Goal: Task Accomplishment & Management: Manage account settings

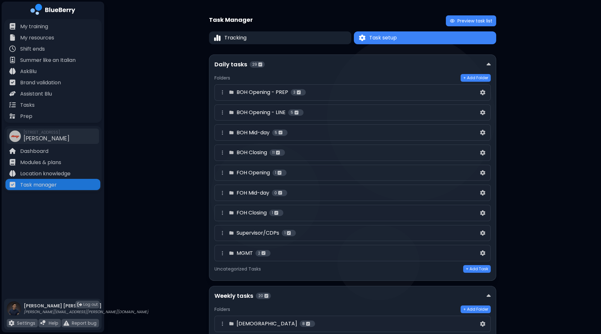
click at [437, 94] on div "BOH Opening - PREP 3" at bounding box center [349, 92] width 260 height 8
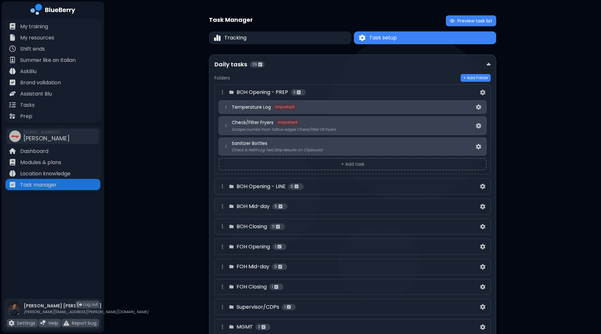
click at [341, 186] on div "BOH Opening - LINE 5" at bounding box center [349, 187] width 260 height 8
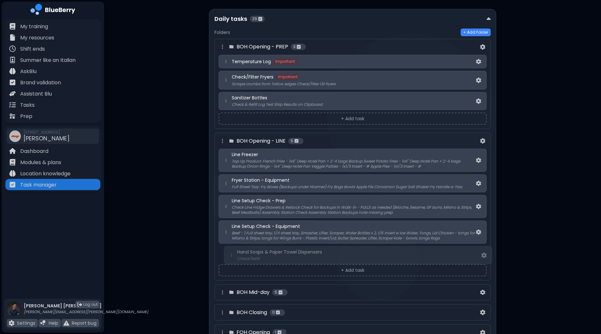
scroll to position [48, 0]
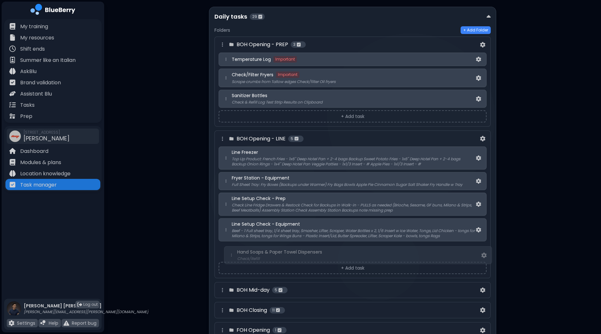
drag, startPoint x: 227, startPoint y: 162, endPoint x: 232, endPoint y: 252, distance: 90.5
click at [232, 255] on div "Hand Soaps & Paper Towel Dispensers Check/Refill Line Freezer Top Up Product: F…" at bounding box center [353, 203] width 268 height 113
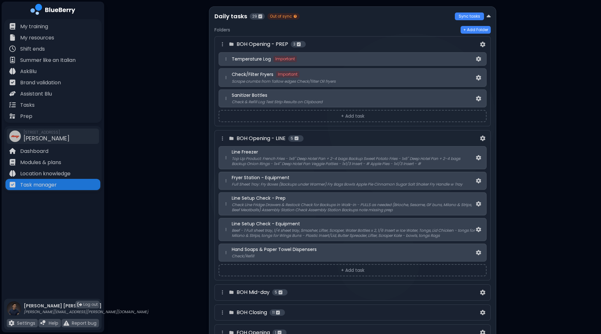
click at [334, 230] on p "Beef - 1 Full sheet tray, 1/4 sheet tray, Smasher, Lifter, Scraper, Water Bottl…" at bounding box center [353, 233] width 243 height 10
click at [477, 228] on img at bounding box center [478, 229] width 5 height 5
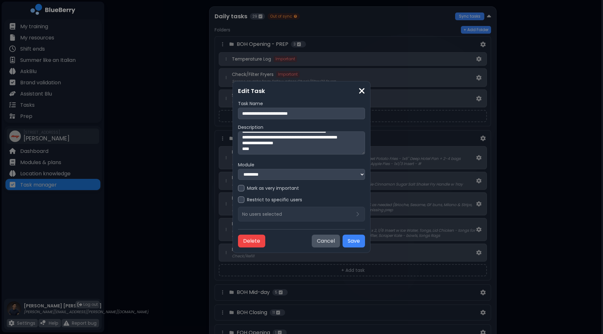
scroll to position [29, 0]
click at [318, 241] on button "Cancel" at bounding box center [326, 241] width 28 height 13
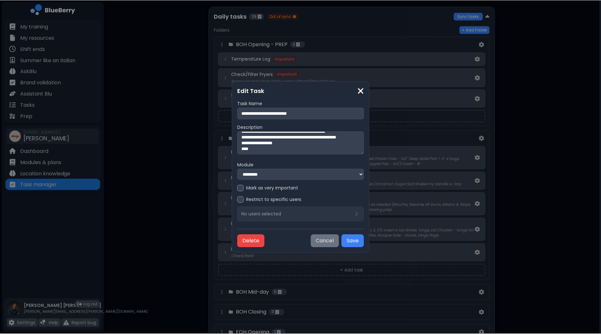
scroll to position [48, 0]
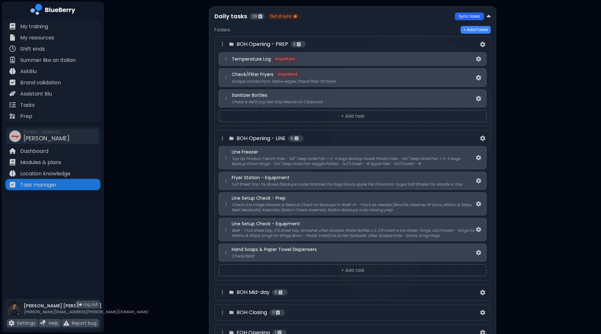
click at [466, 19] on button "Sync tasks" at bounding box center [469, 17] width 29 height 8
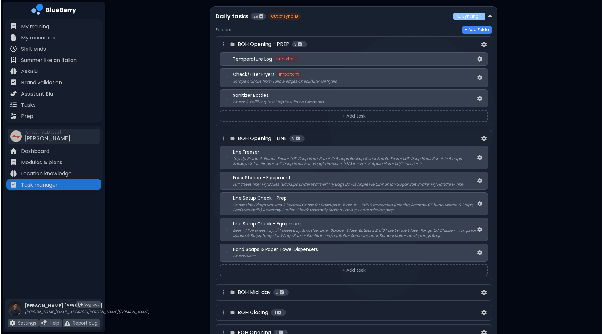
scroll to position [0, 0]
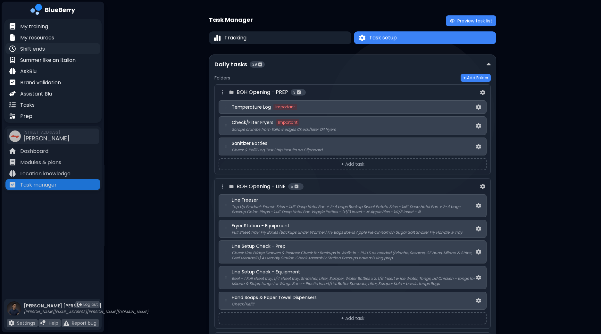
drag, startPoint x: 35, startPoint y: 48, endPoint x: 38, endPoint y: 49, distance: 3.3
click at [35, 49] on p "Shift ends" at bounding box center [32, 49] width 25 height 8
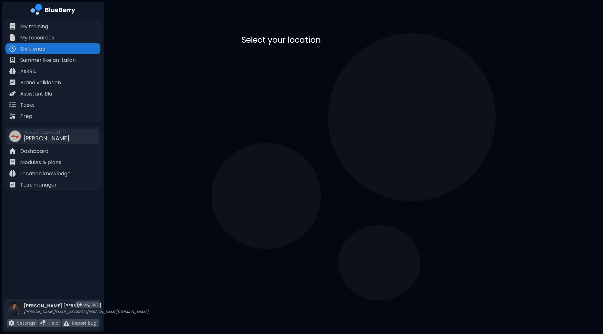
click at [320, 74] on div "[PERSON_NAME] [STREET_ADDRESS]" at bounding box center [283, 66] width 73 height 26
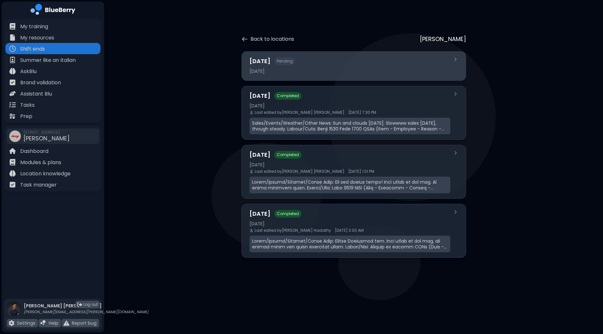
click at [332, 74] on div "[DATE] Pending [DATE]" at bounding box center [349, 66] width 201 height 19
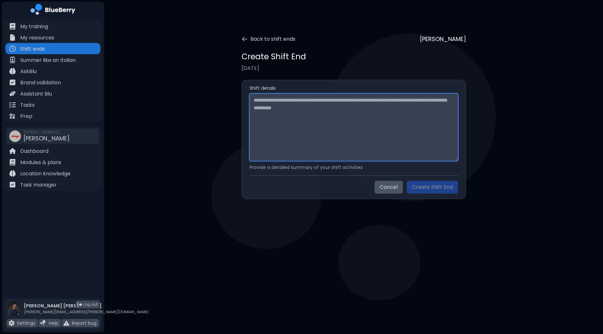
click at [302, 114] on textarea at bounding box center [353, 127] width 208 height 67
paste textarea "**********"
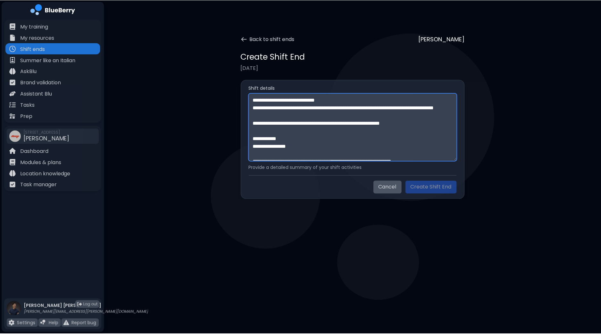
scroll to position [289, 0]
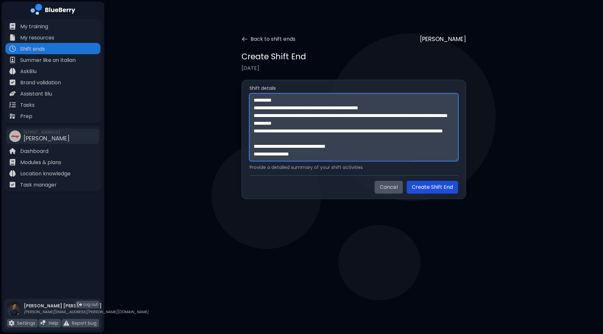
type textarea "**********"
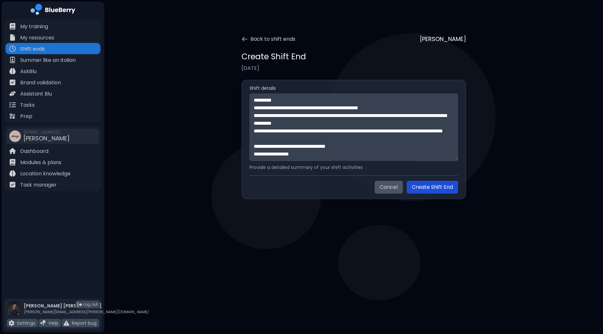
click at [427, 189] on button "Create Shift End" at bounding box center [431, 187] width 51 height 13
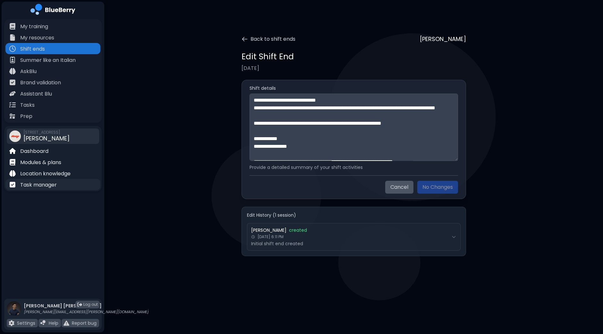
click at [34, 183] on p "Task manager" at bounding box center [38, 185] width 37 height 8
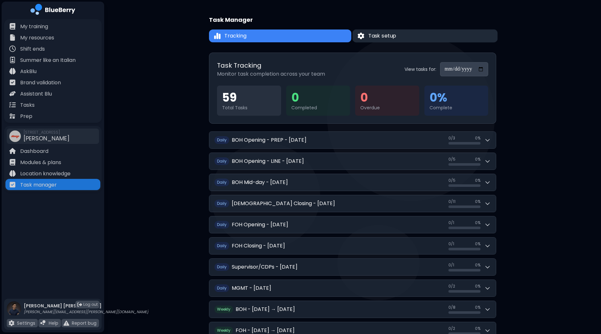
click at [386, 34] on span "Task setup" at bounding box center [382, 36] width 28 height 8
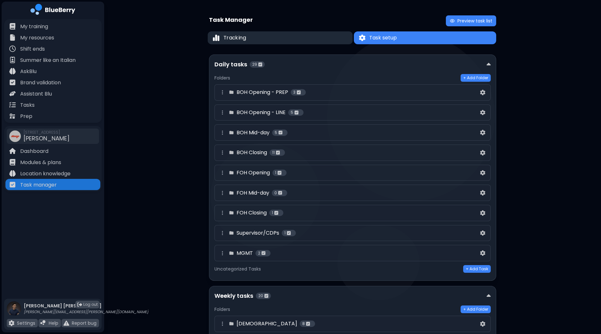
click at [293, 40] on button "Tracking" at bounding box center [280, 37] width 145 height 13
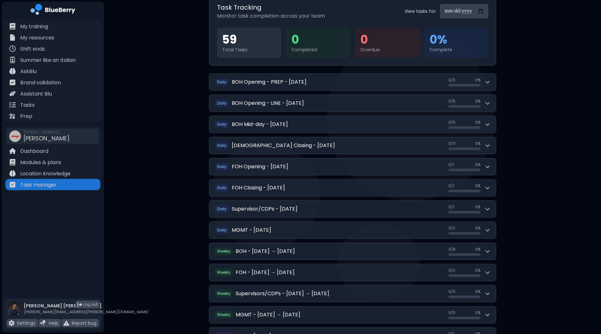
scroll to position [80, 0]
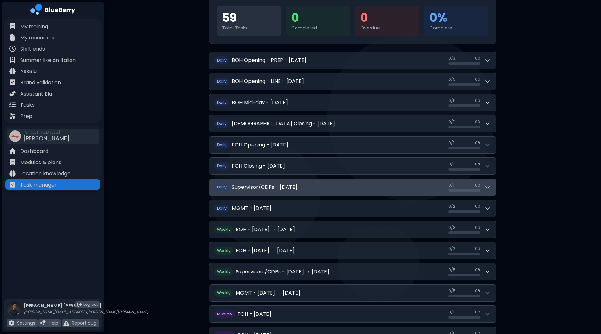
click at [490, 185] on icon at bounding box center [487, 187] width 6 height 6
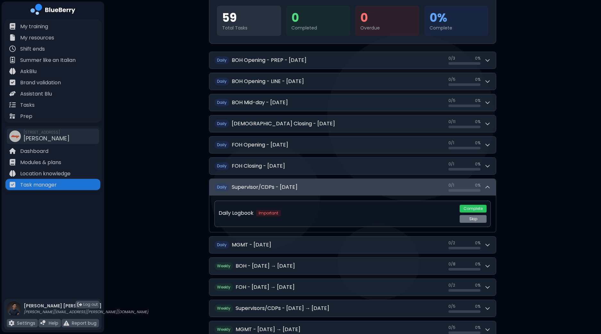
click at [490, 185] on icon at bounding box center [487, 187] width 6 height 6
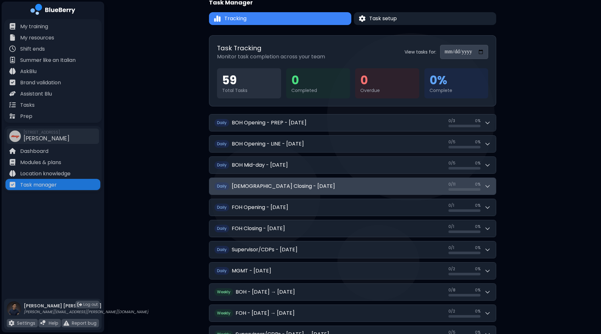
scroll to position [0, 0]
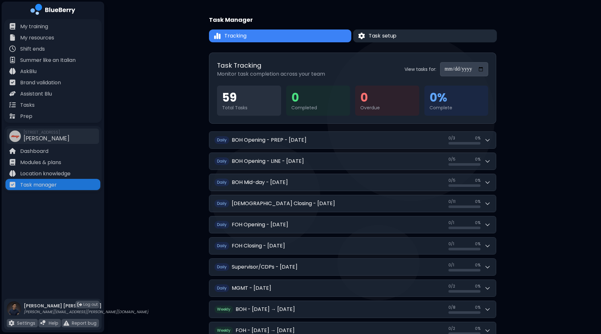
click at [392, 37] on span "Task setup" at bounding box center [383, 36] width 28 height 8
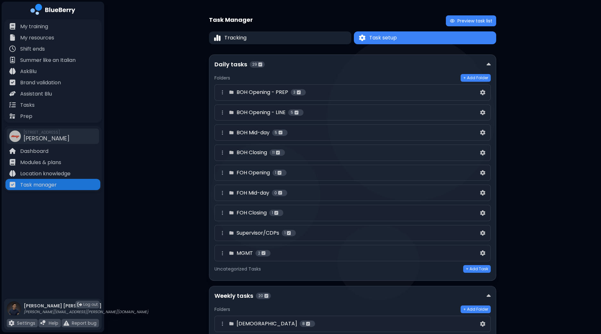
click at [458, 231] on div "Supervisor/CDPs 1" at bounding box center [349, 233] width 260 height 8
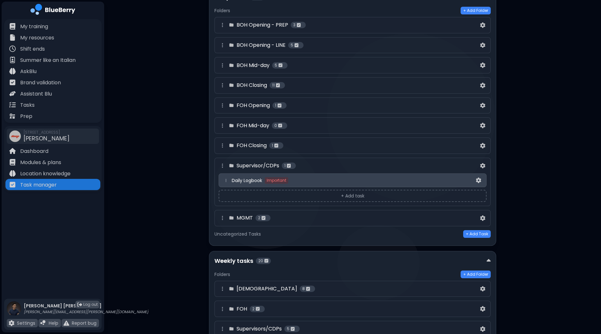
scroll to position [120, 0]
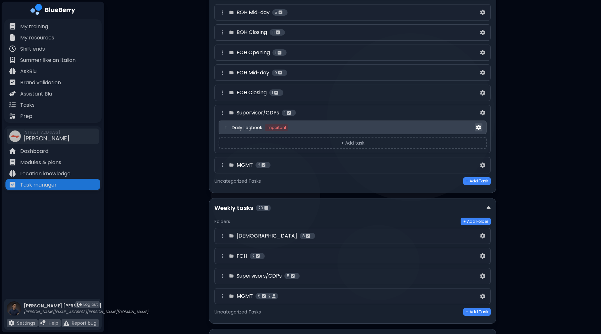
click at [478, 126] on img at bounding box center [478, 127] width 5 height 5
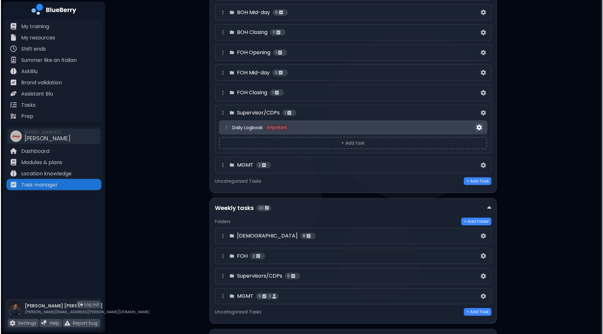
scroll to position [0, 0]
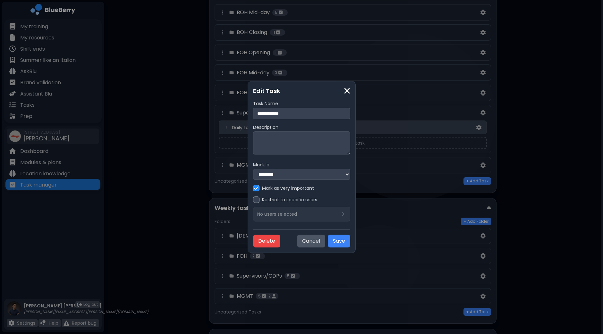
click at [253, 112] on input "**********" at bounding box center [301, 114] width 97 height 12
type input "**********"
click at [350, 241] on button "Save" at bounding box center [339, 241] width 22 height 13
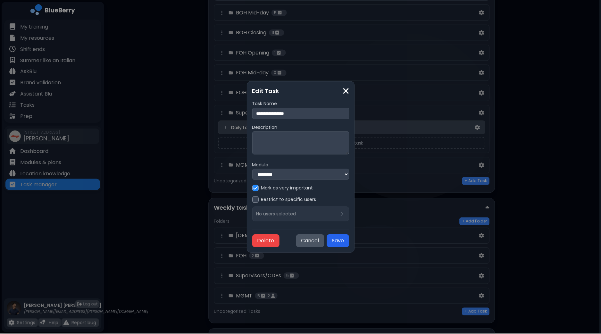
scroll to position [120, 0]
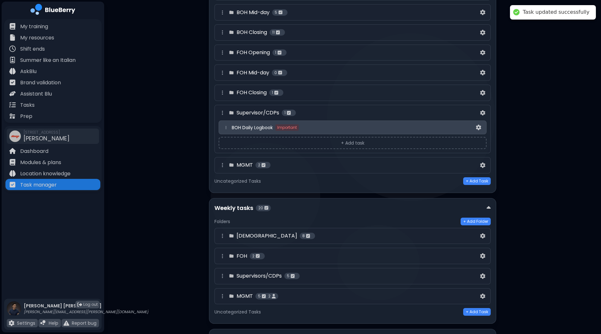
click at [379, 141] on button "+ Add task" at bounding box center [353, 143] width 268 height 12
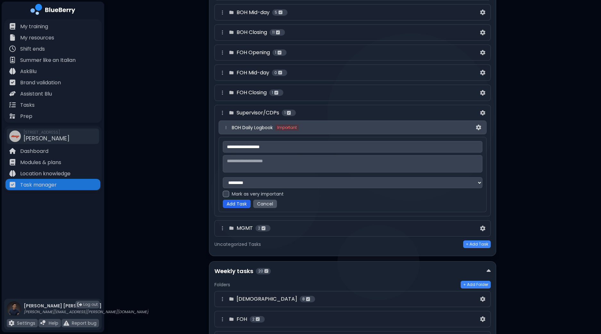
type input "**********"
click at [236, 203] on button "Add Task" at bounding box center [237, 204] width 28 height 8
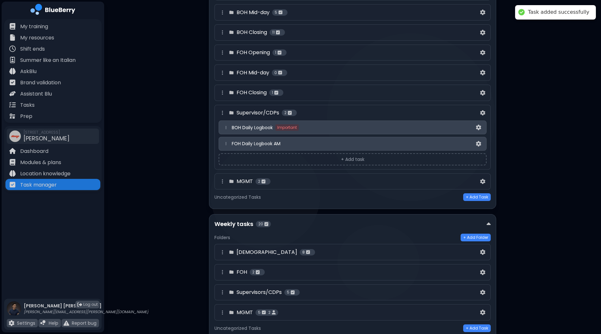
click at [375, 159] on button "+ Add task" at bounding box center [353, 159] width 268 height 12
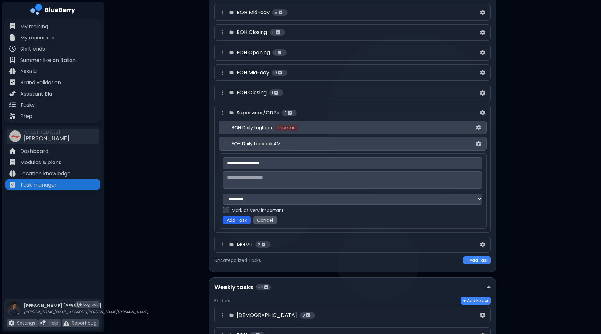
type input "**********"
click at [229, 220] on button "Add Task" at bounding box center [237, 220] width 28 height 8
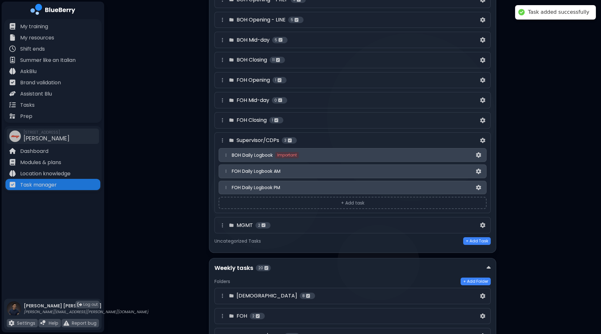
scroll to position [80, 0]
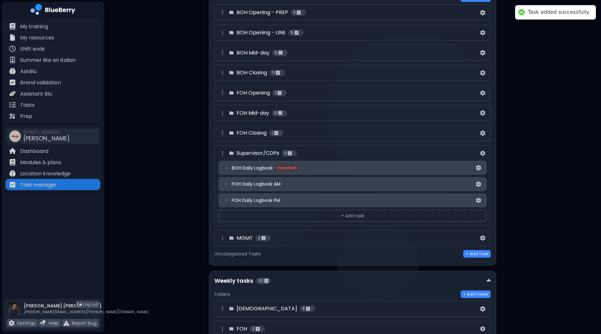
click at [303, 181] on div "FOH Daily Logbook AM" at bounding box center [353, 184] width 243 height 6
click at [256, 183] on span "FOH Daily Logbook AM" at bounding box center [256, 184] width 49 height 6
click at [477, 182] on img at bounding box center [478, 183] width 5 height 5
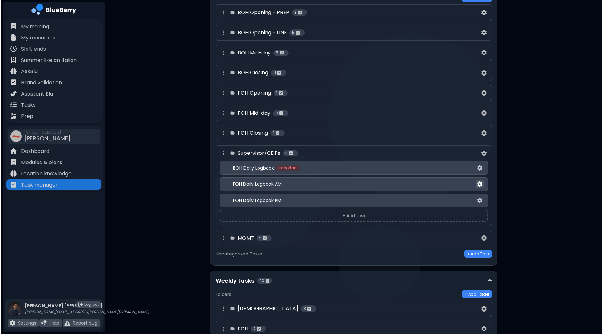
scroll to position [0, 0]
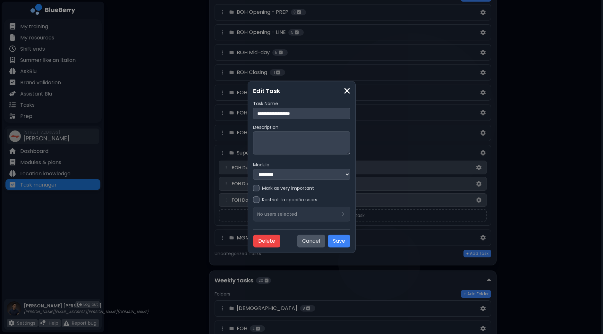
click at [253, 188] on div at bounding box center [256, 188] width 6 height 6
click at [350, 241] on button "Save" at bounding box center [339, 241] width 22 height 13
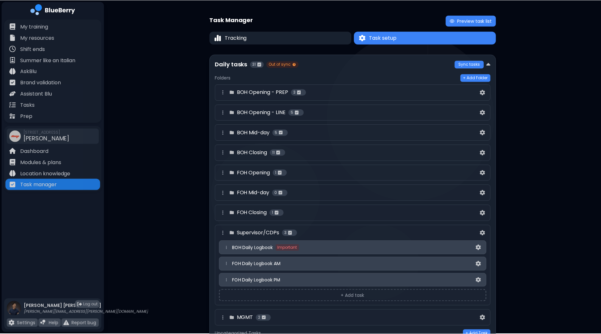
scroll to position [80, 0]
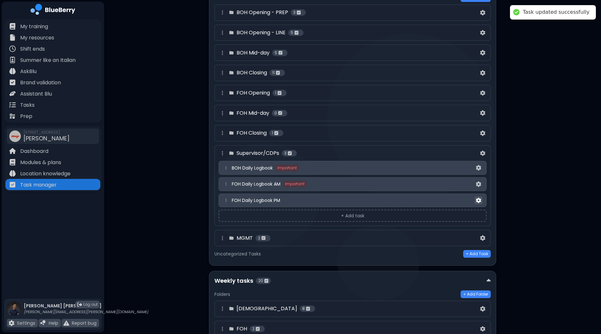
click at [478, 199] on img at bounding box center [478, 200] width 5 height 5
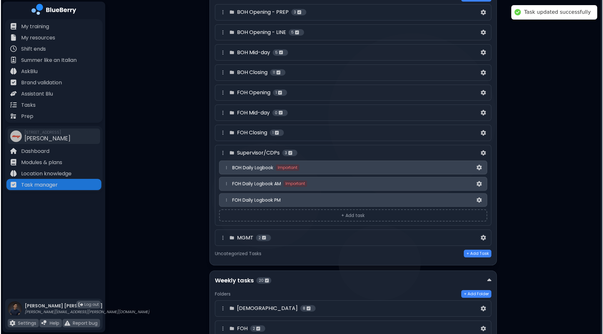
scroll to position [0, 0]
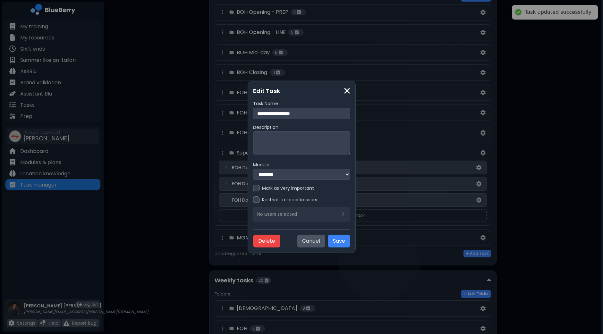
click at [253, 188] on div at bounding box center [256, 188] width 6 height 6
click at [350, 242] on button "Save" at bounding box center [339, 241] width 22 height 13
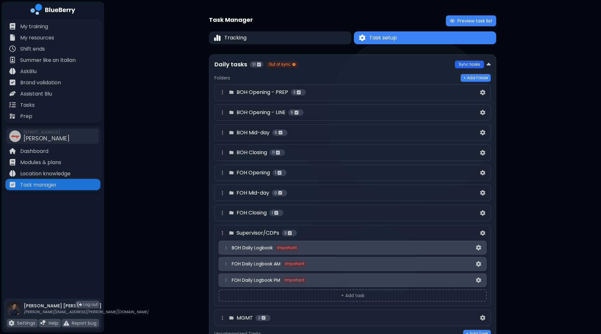
click at [473, 64] on button "Sync tasks" at bounding box center [469, 65] width 29 height 8
click at [288, 42] on button "Tracking" at bounding box center [280, 37] width 142 height 13
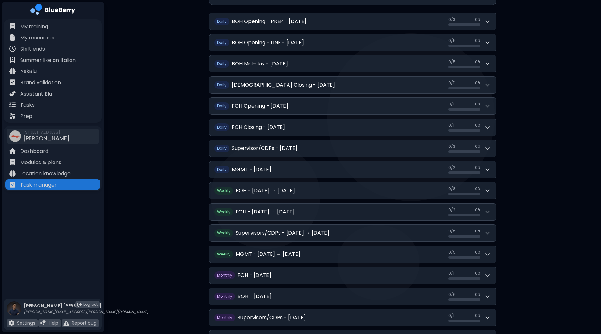
scroll to position [120, 0]
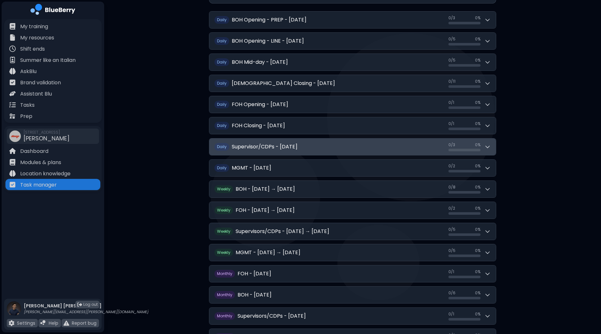
click at [493, 147] on button "Daily Supervisor/CDPs - [DATE] 0 / 3 0 / 3 0 %" at bounding box center [352, 146] width 287 height 17
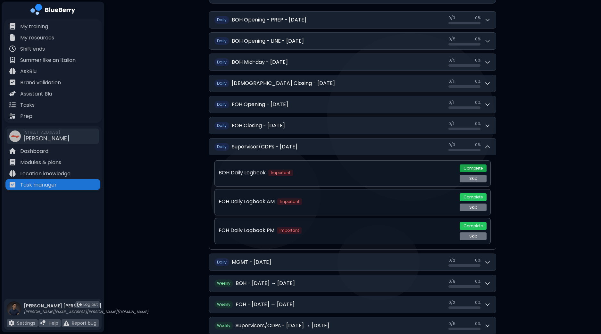
click at [475, 167] on button "Complete" at bounding box center [473, 168] width 27 height 8
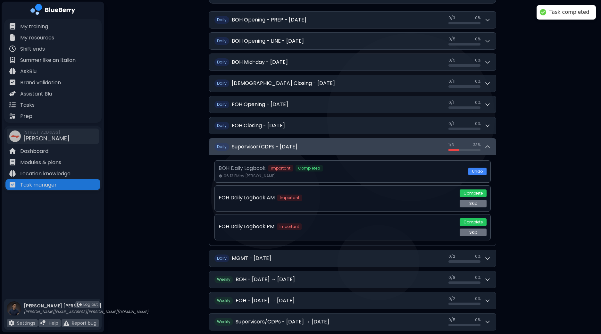
click at [487, 144] on icon at bounding box center [487, 147] width 6 height 6
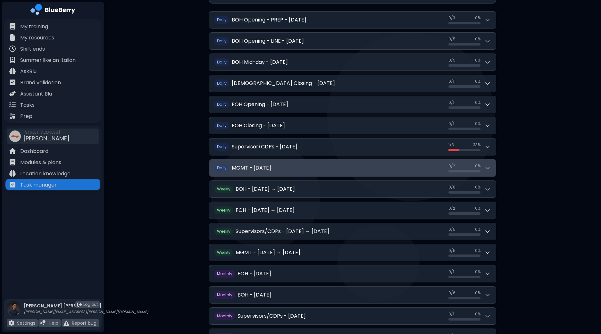
click at [485, 165] on icon at bounding box center [487, 168] width 6 height 6
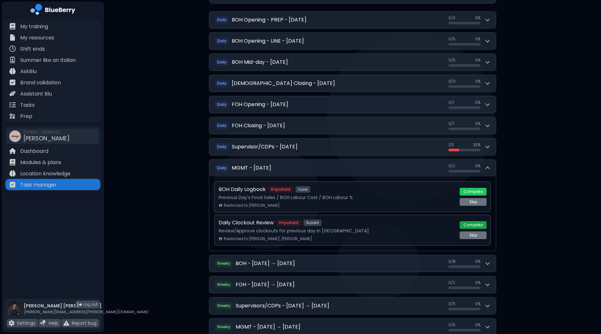
click at [474, 224] on button "Complete" at bounding box center [473, 225] width 27 height 8
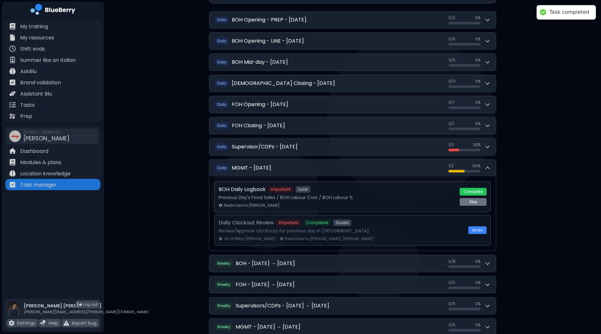
scroll to position [0, 0]
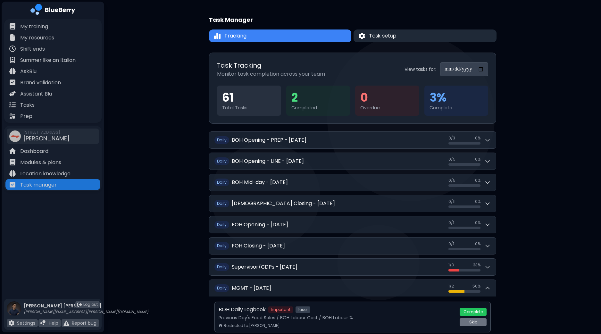
click at [416, 33] on button "Task setup" at bounding box center [425, 35] width 143 height 13
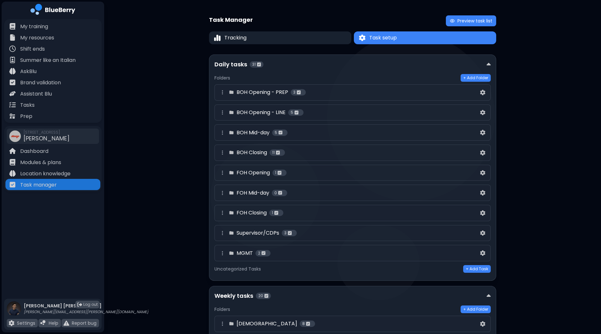
click at [448, 255] on div "MGMT 2" at bounding box center [349, 253] width 260 height 8
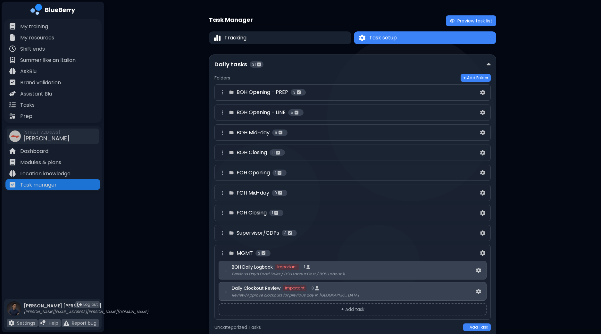
scroll to position [40, 0]
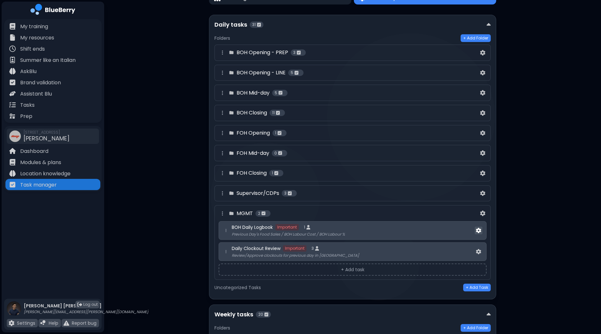
click at [479, 229] on img at bounding box center [478, 230] width 5 height 5
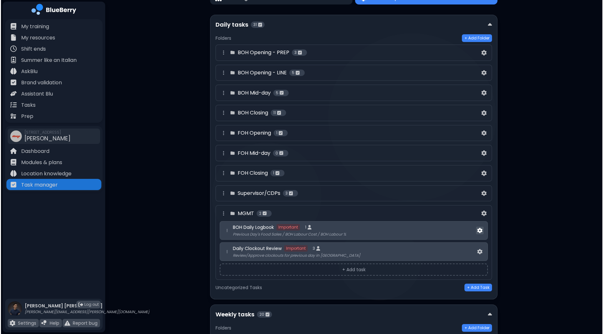
scroll to position [0, 0]
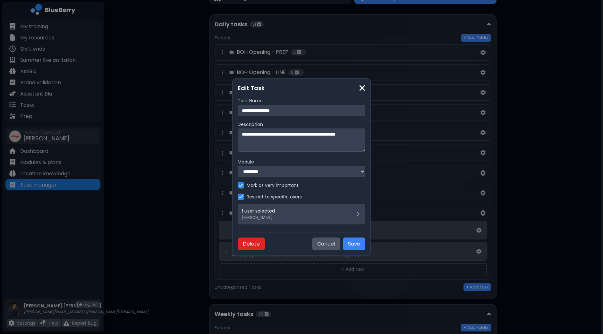
click at [250, 242] on button "Delete" at bounding box center [251, 244] width 27 height 13
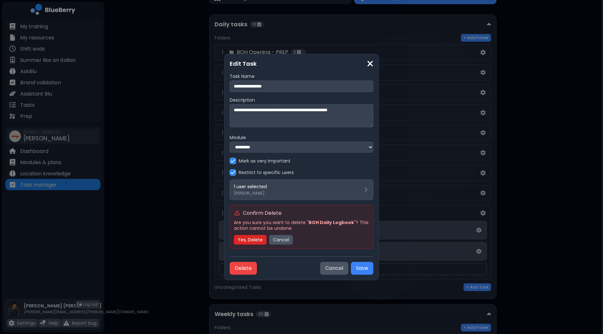
click at [255, 240] on button "Yes, Delete" at bounding box center [250, 240] width 33 height 10
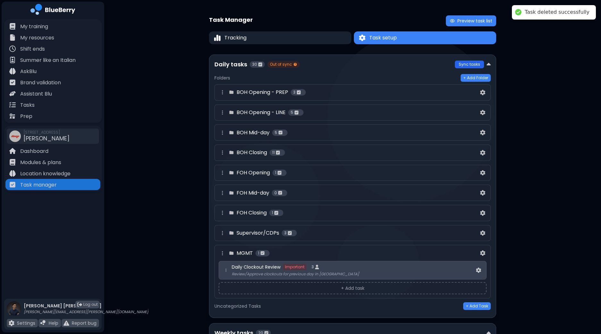
click at [471, 63] on button "Sync tasks" at bounding box center [469, 65] width 29 height 8
click at [274, 38] on button "Tracking" at bounding box center [280, 37] width 145 height 13
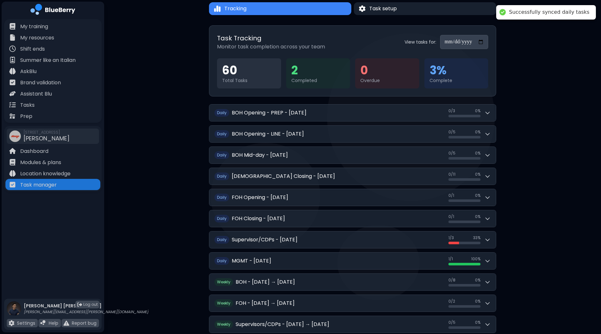
scroll to position [80, 0]
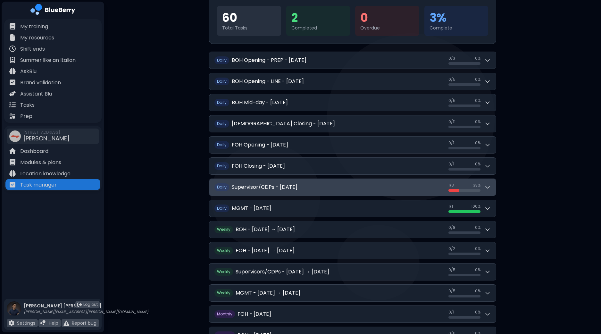
click at [493, 186] on button "Daily Supervisor/CDPs - [DATE] 1 / 3 1 / 3 33 %" at bounding box center [352, 187] width 287 height 17
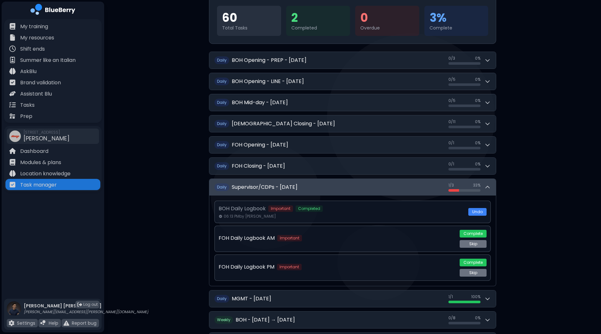
click at [493, 186] on button "Daily Supervisor/CDPs - [DATE] 1 / 3 1 / 3 33 %" at bounding box center [352, 187] width 287 height 17
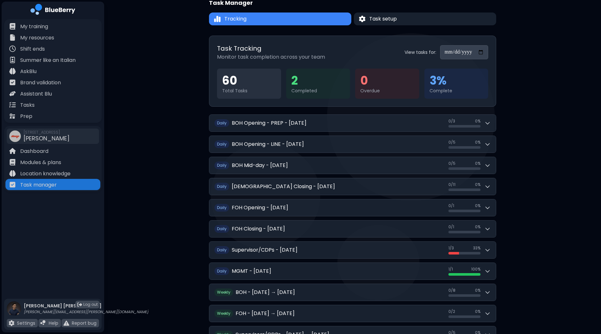
scroll to position [0, 0]
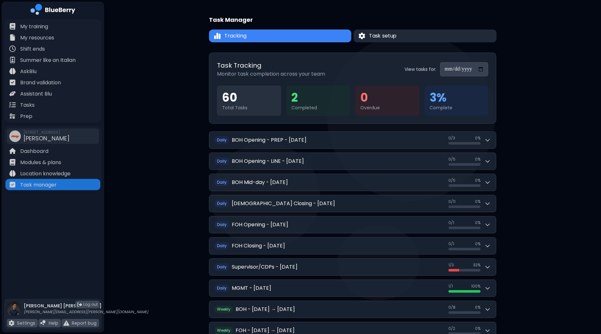
click at [427, 33] on button "Task setup" at bounding box center [425, 35] width 143 height 13
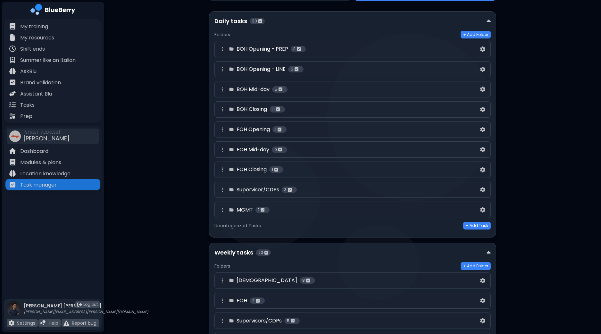
scroll to position [40, 0]
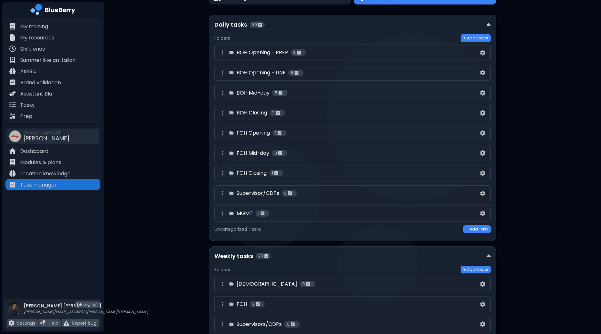
click at [444, 196] on div "Supervisor/CDPs 3" at bounding box center [353, 193] width 268 height 8
click at [423, 193] on div "Supervisor/CDPs 3" at bounding box center [349, 193] width 260 height 8
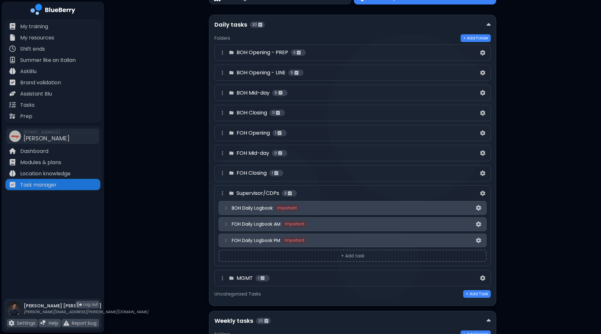
scroll to position [80, 0]
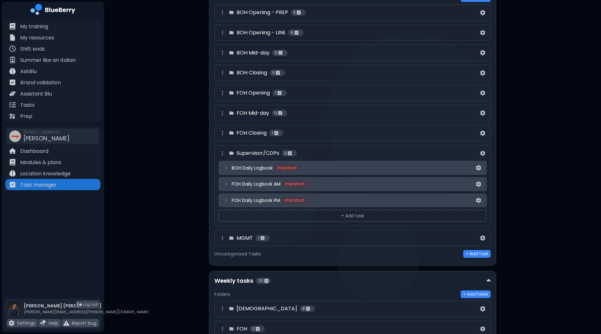
click at [398, 235] on div "MGMT 1" at bounding box center [349, 238] width 260 height 8
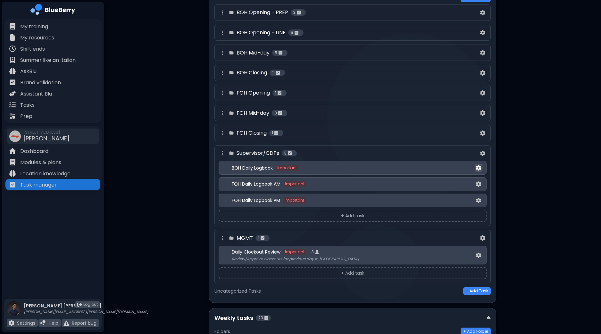
click at [477, 166] on img at bounding box center [478, 167] width 5 height 5
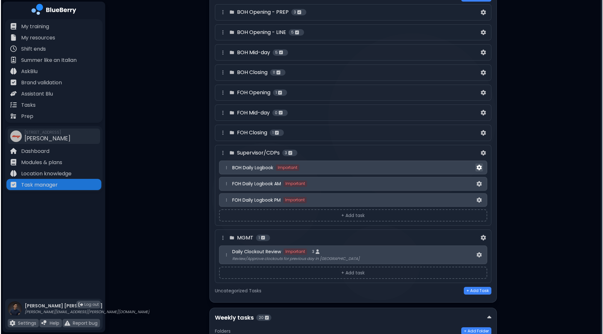
scroll to position [0, 0]
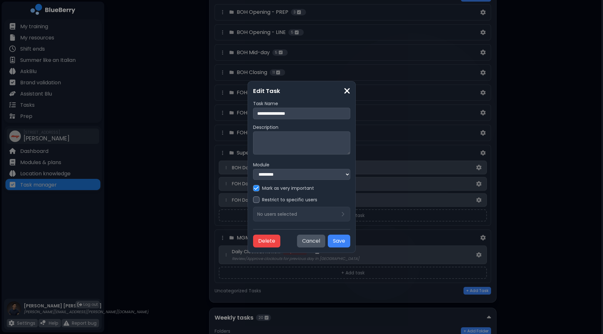
click at [287, 213] on div "Restrict to specific users No users selected" at bounding box center [301, 209] width 97 height 25
click at [253, 201] on div at bounding box center [256, 200] width 6 height 6
click at [264, 215] on p "No users selected" at bounding box center [277, 214] width 40 height 6
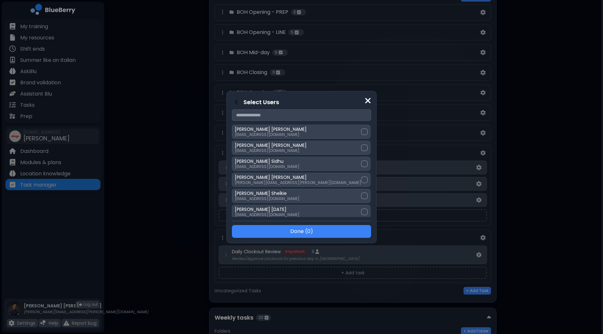
click at [303, 117] on input "text" at bounding box center [301, 115] width 139 height 12
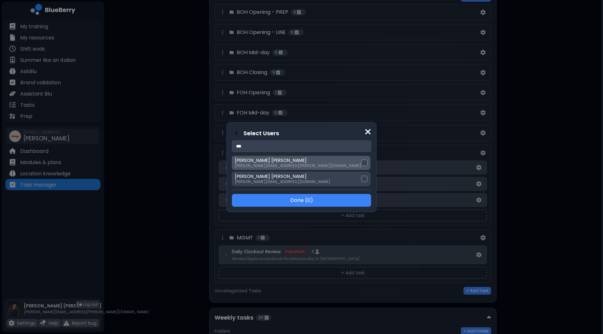
type input "***"
click at [361, 165] on div at bounding box center [364, 163] width 6 height 6
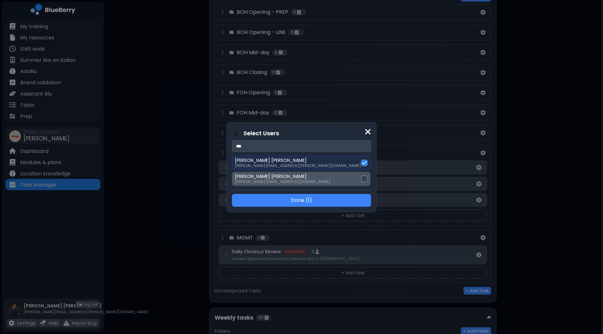
click at [361, 176] on div at bounding box center [364, 179] width 6 height 6
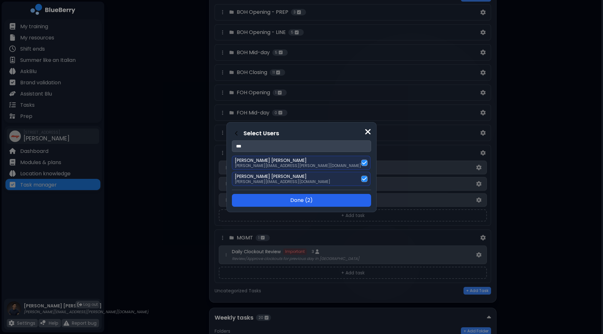
click at [330, 200] on button "Done ( 2 )" at bounding box center [301, 200] width 139 height 13
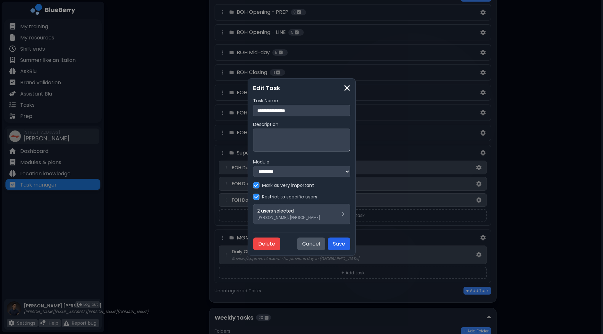
click at [349, 247] on button "Save" at bounding box center [339, 244] width 22 height 13
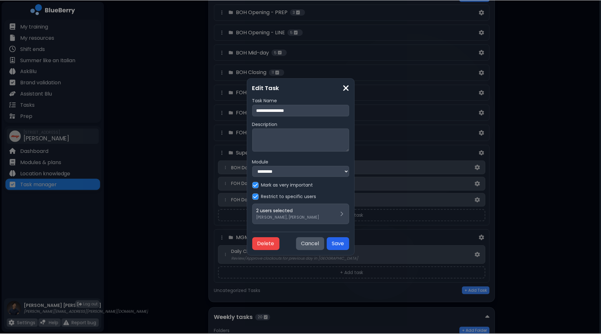
scroll to position [80, 0]
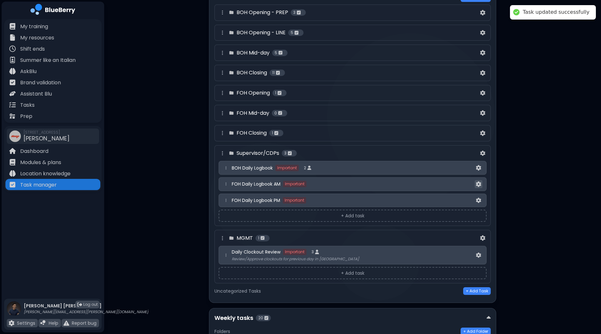
click at [481, 182] on button at bounding box center [479, 184] width 8 height 8
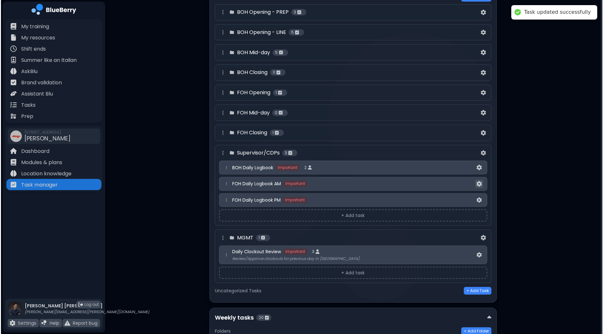
scroll to position [0, 0]
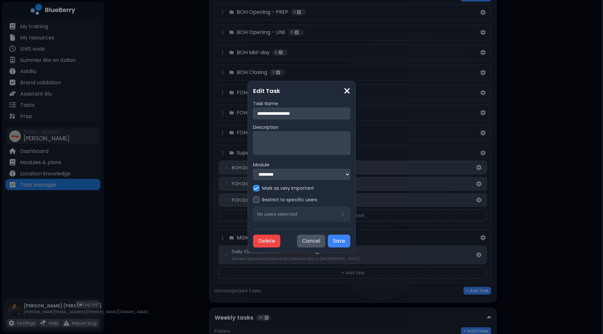
click at [247, 200] on div "**********" at bounding box center [301, 167] width 108 height 172
click at [253, 200] on div at bounding box center [256, 200] width 6 height 6
click at [260, 212] on p "No users selected" at bounding box center [277, 214] width 40 height 6
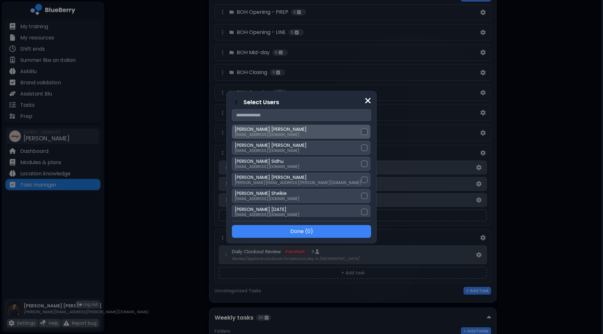
click at [361, 133] on div at bounding box center [364, 132] width 6 height 6
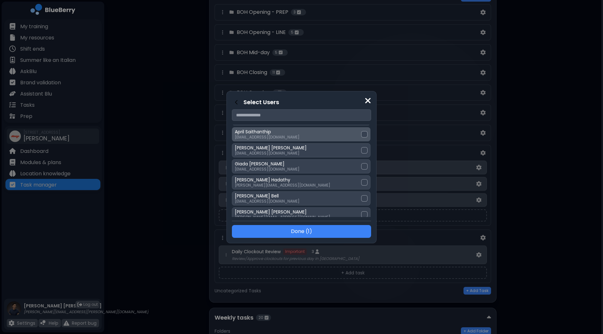
scroll to position [200, 0]
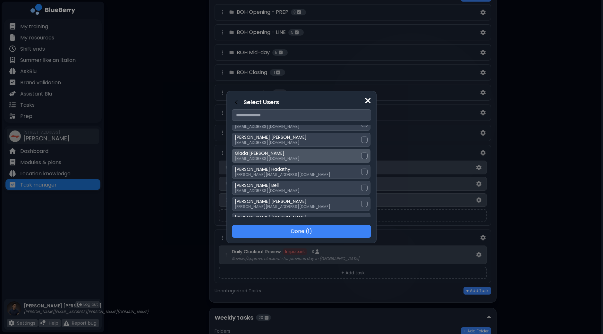
click at [361, 153] on div at bounding box center [364, 156] width 6 height 6
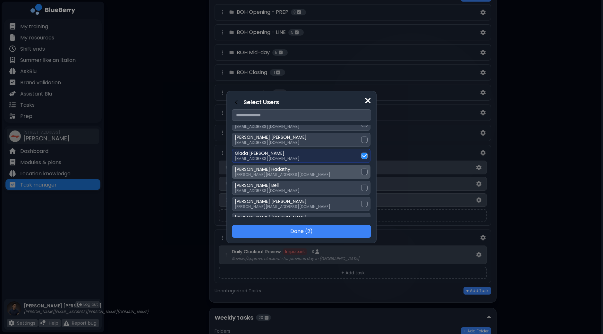
click at [361, 169] on div at bounding box center [364, 172] width 6 height 6
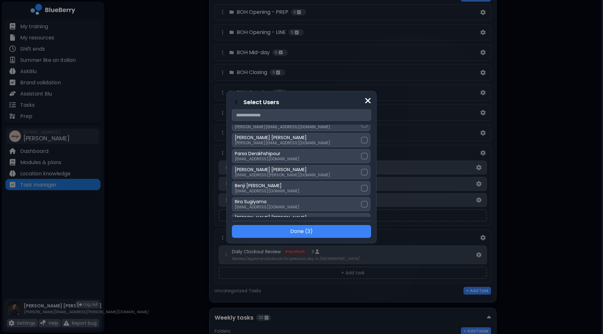
scroll to position [320, 0]
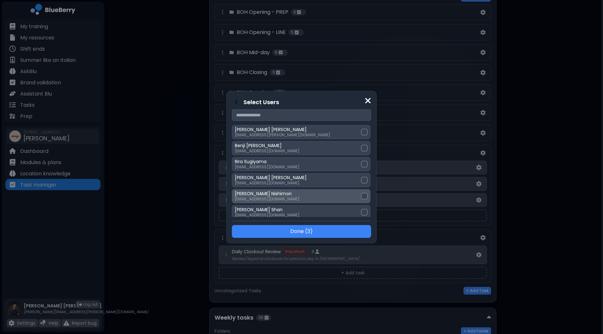
click at [361, 193] on div at bounding box center [364, 196] width 6 height 6
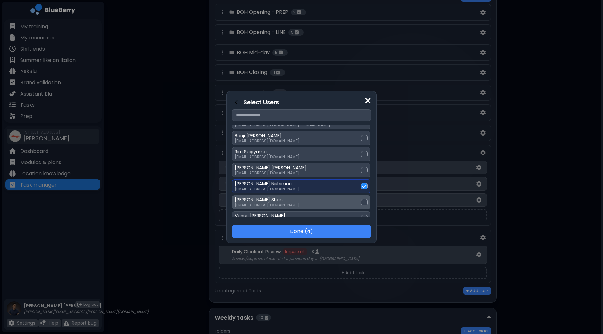
scroll to position [335, 0]
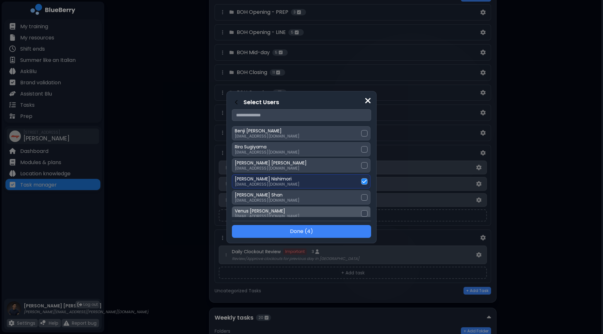
click at [361, 210] on div at bounding box center [364, 213] width 6 height 6
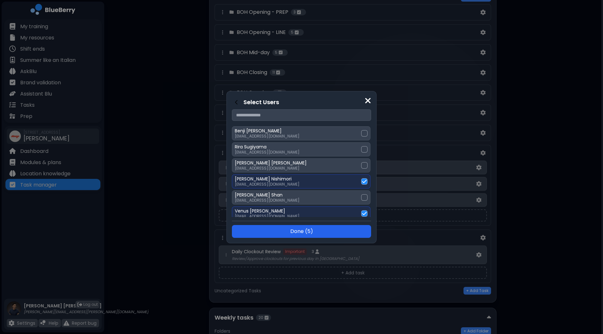
click at [327, 232] on button "Done ( 5 )" at bounding box center [301, 231] width 139 height 13
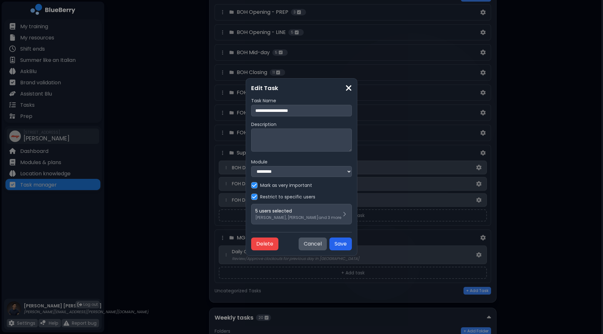
click at [352, 246] on button "Save" at bounding box center [340, 244] width 22 height 13
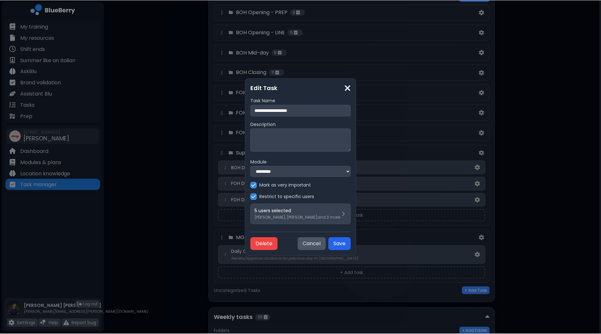
scroll to position [80, 0]
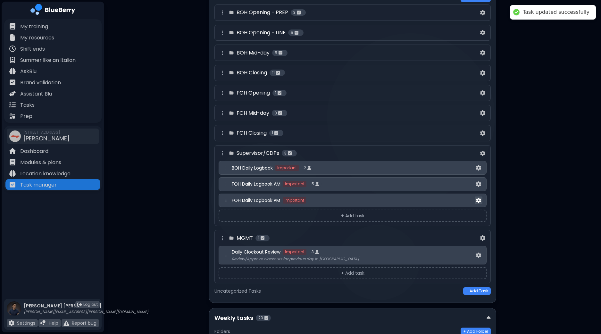
click at [480, 198] on img at bounding box center [478, 200] width 5 height 5
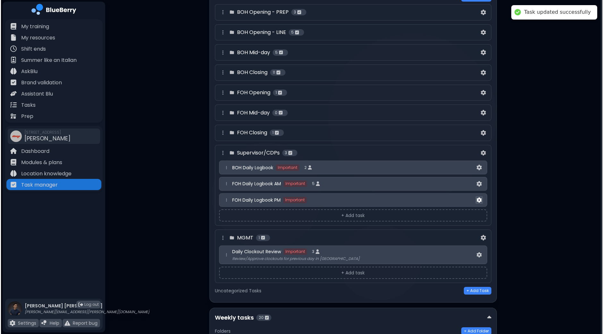
scroll to position [0, 0]
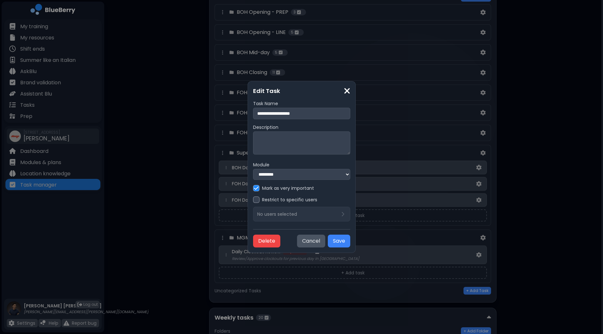
click at [319, 215] on div "Restrict to specific users No users selected" at bounding box center [301, 209] width 97 height 25
click at [262, 199] on label "Restrict to specific users" at bounding box center [289, 200] width 55 height 6
click at [260, 214] on p "No users selected" at bounding box center [277, 214] width 40 height 6
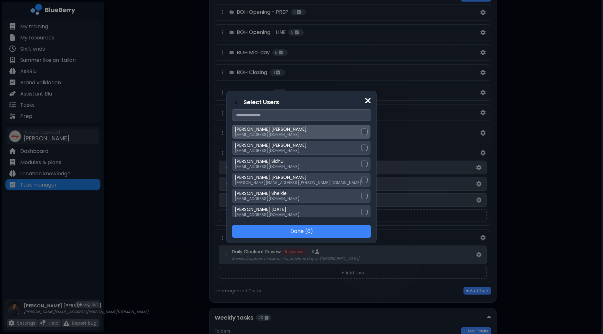
click at [361, 134] on div at bounding box center [364, 132] width 6 height 6
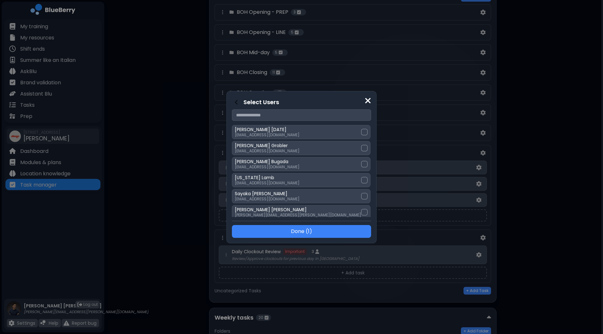
scroll to position [120, 0]
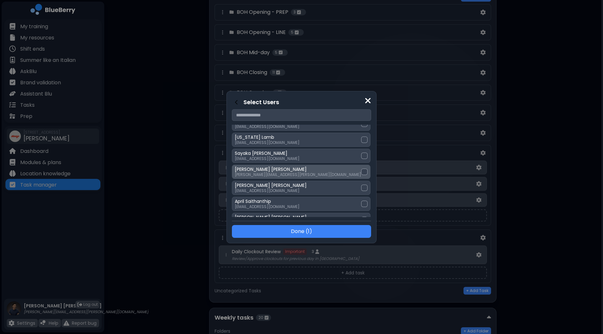
click at [361, 171] on div at bounding box center [364, 172] width 6 height 6
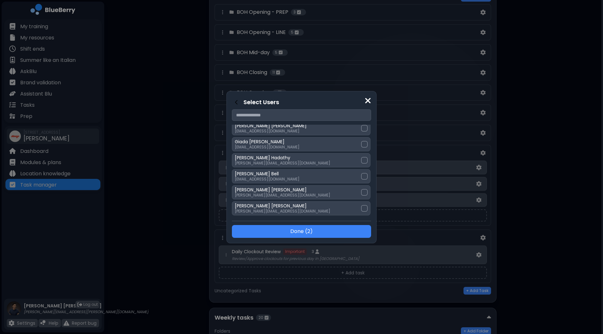
scroll to position [200, 0]
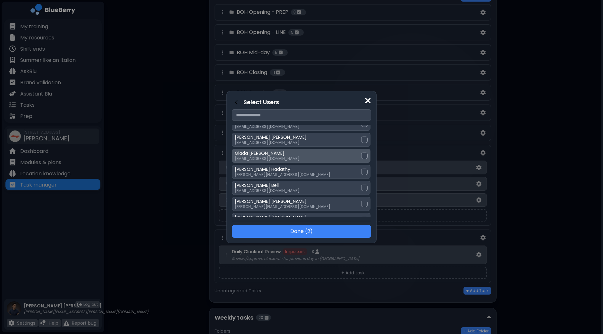
click at [361, 155] on div at bounding box center [364, 156] width 6 height 6
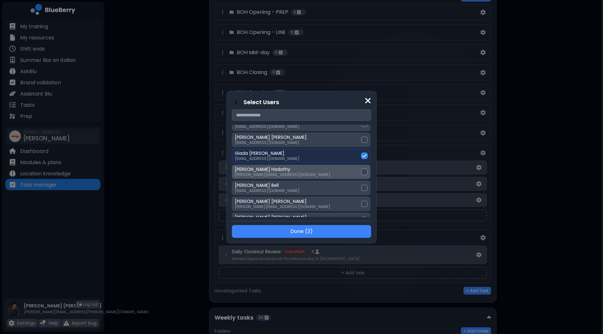
click at [361, 169] on div at bounding box center [364, 172] width 6 height 6
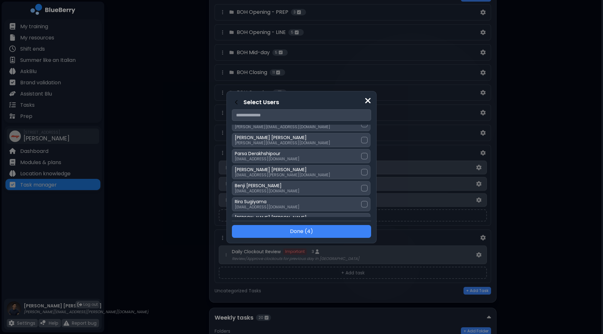
scroll to position [320, 0]
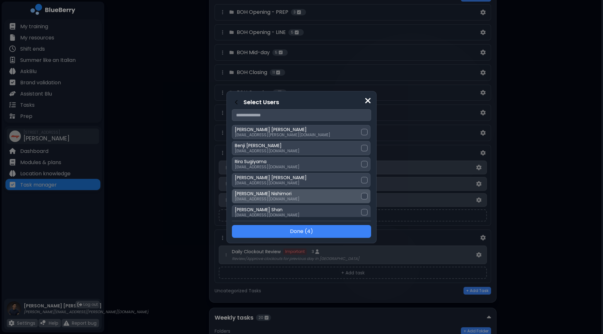
click at [361, 193] on div at bounding box center [364, 196] width 6 height 6
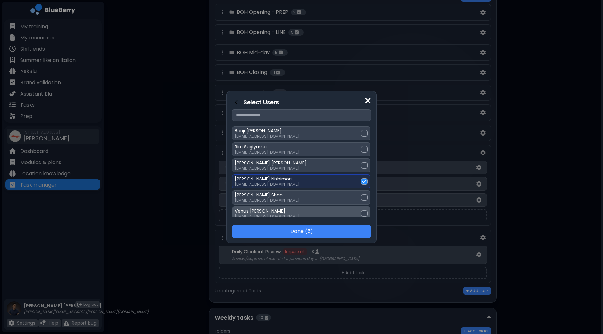
click at [361, 210] on div at bounding box center [364, 213] width 6 height 6
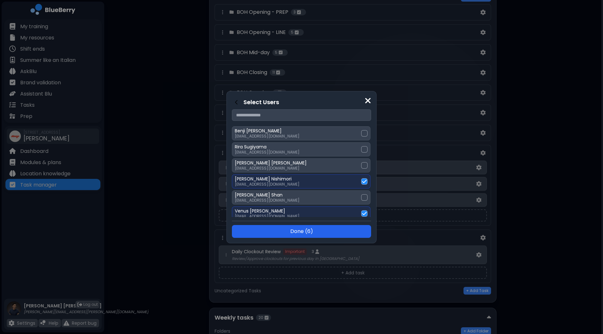
click at [324, 230] on button "Done ( 6 )" at bounding box center [301, 231] width 139 height 13
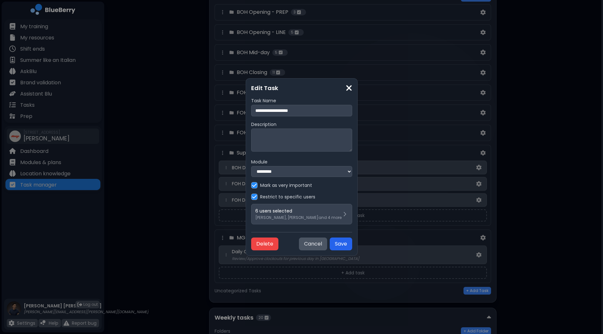
click at [350, 241] on button "Save" at bounding box center [341, 244] width 22 height 13
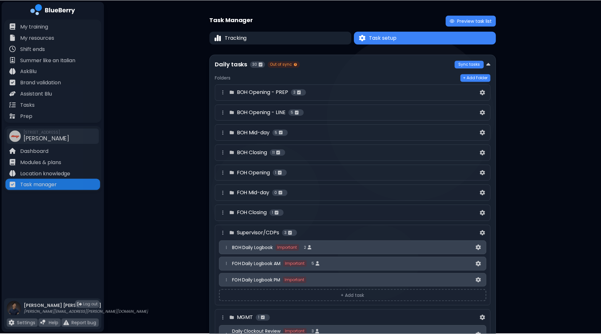
scroll to position [80, 0]
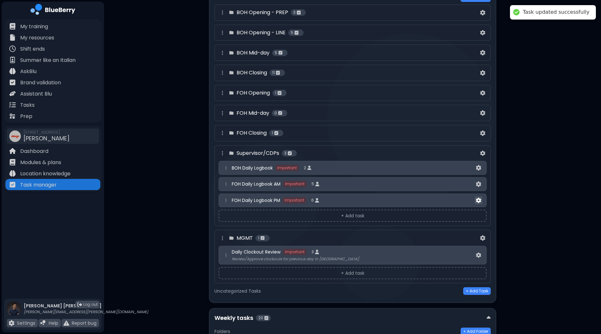
click at [480, 199] on img at bounding box center [478, 200] width 5 height 5
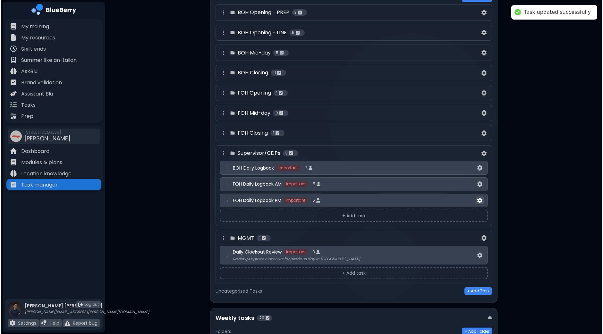
scroll to position [0, 0]
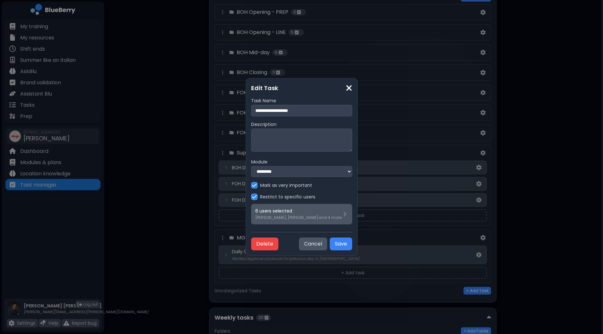
click at [264, 220] on p "[PERSON_NAME], [PERSON_NAME] and 4 more" at bounding box center [298, 217] width 86 height 5
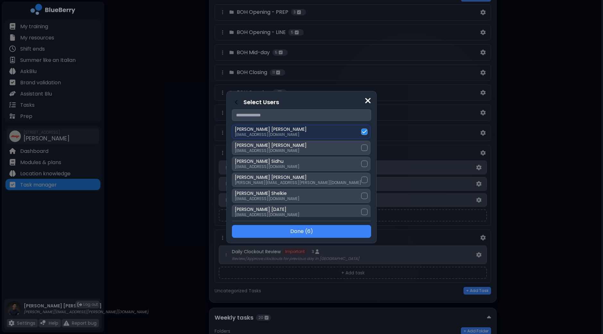
click at [364, 103] on img at bounding box center [367, 100] width 6 height 9
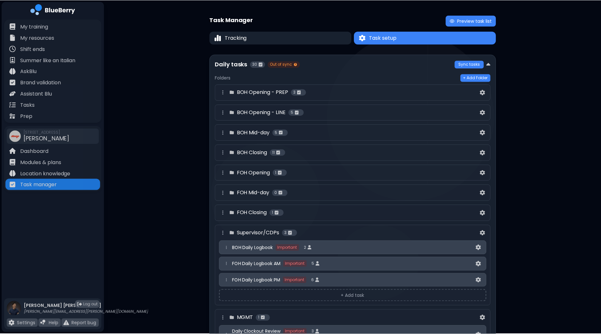
scroll to position [80, 0]
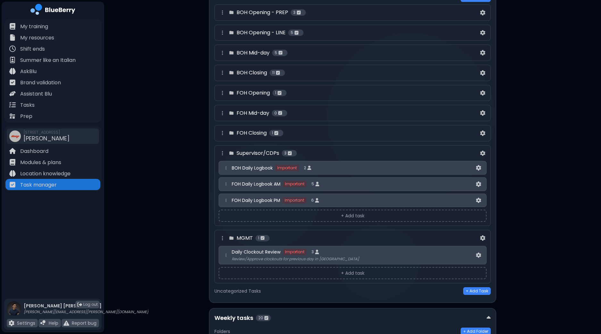
click at [369, 183] on div "FOH Daily Logbook AM Important 5" at bounding box center [353, 184] width 243 height 6
click at [481, 181] on img at bounding box center [478, 183] width 5 height 5
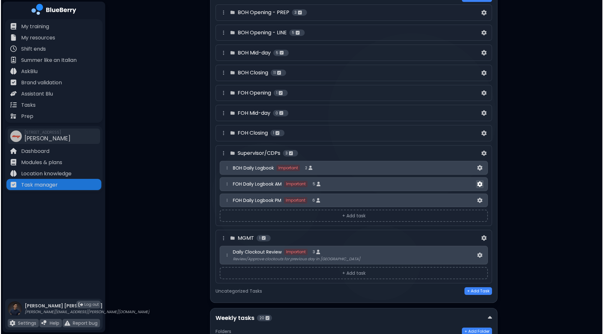
scroll to position [0, 0]
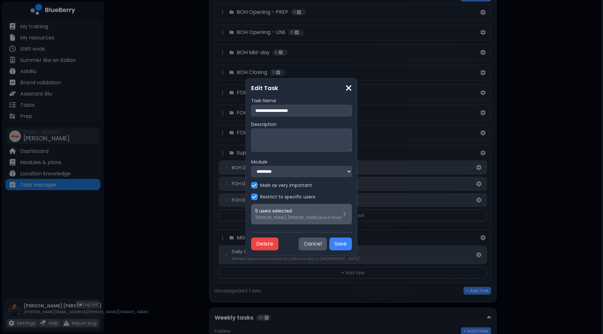
click at [290, 215] on div "5 users selected [PERSON_NAME], [PERSON_NAME] and 3 more" at bounding box center [298, 214] width 86 height 12
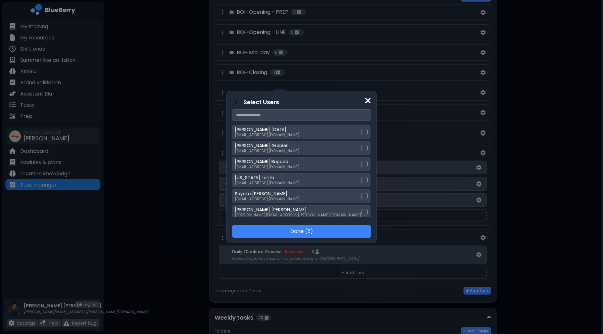
scroll to position [120, 0]
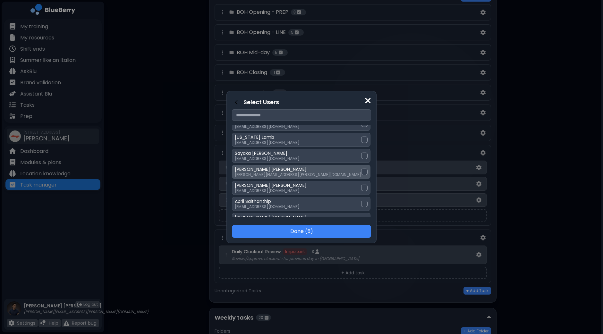
click at [361, 171] on div at bounding box center [364, 172] width 6 height 6
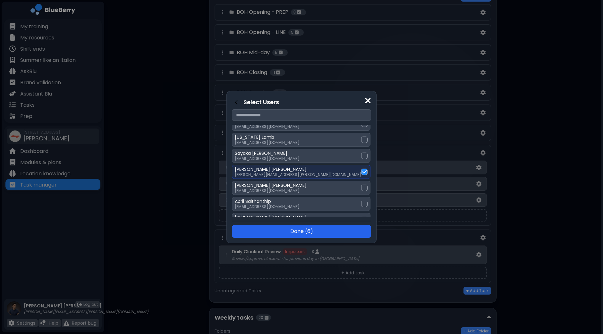
click at [301, 230] on button "Done ( 6 )" at bounding box center [301, 231] width 139 height 13
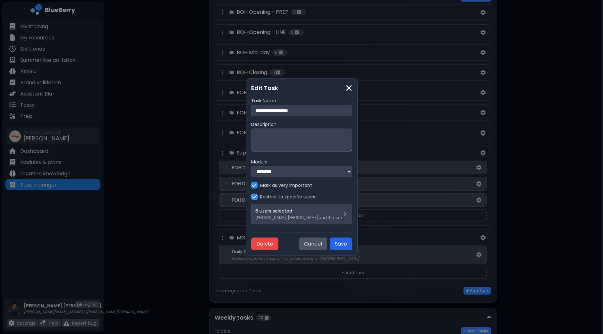
click at [352, 245] on button "Save" at bounding box center [341, 244] width 22 height 13
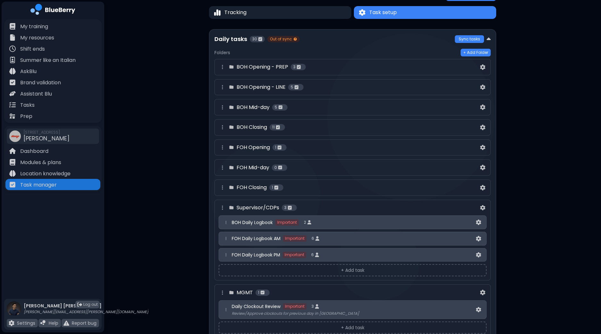
scroll to position [0, 0]
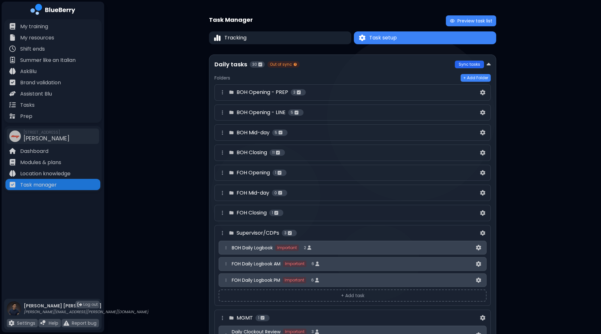
click at [469, 64] on button "Sync tasks" at bounding box center [469, 65] width 29 height 8
click at [412, 232] on div "Supervisor/CDPs 3" at bounding box center [349, 233] width 260 height 8
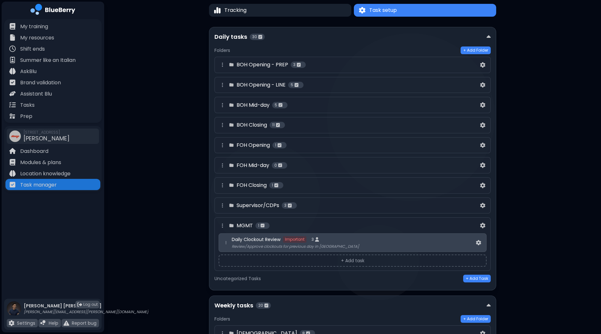
scroll to position [40, 0]
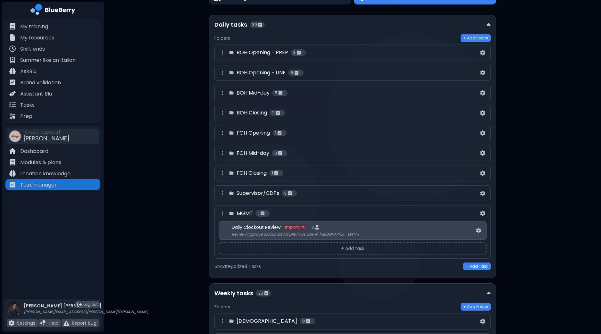
click at [321, 211] on div "MGMT 1" at bounding box center [349, 214] width 260 height 8
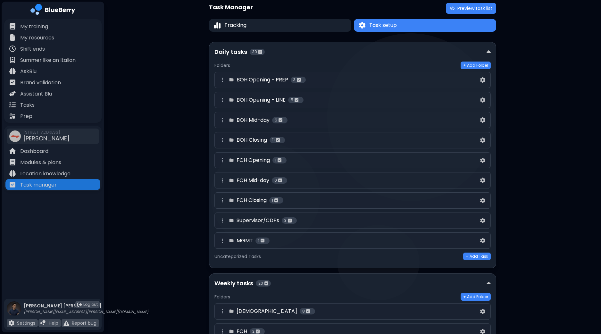
scroll to position [0, 0]
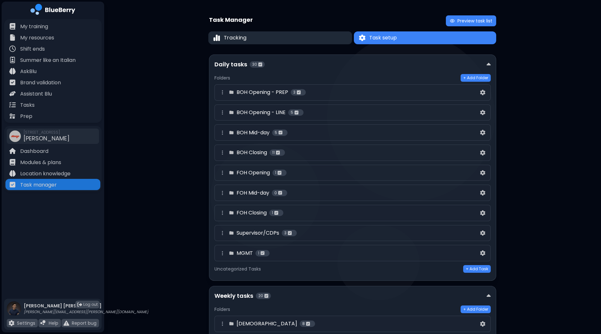
click at [254, 39] on button "Tracking" at bounding box center [280, 37] width 144 height 13
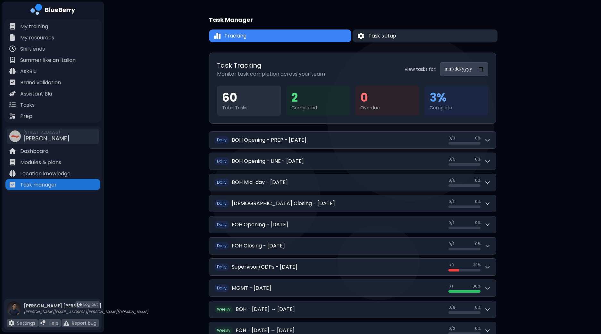
click at [416, 38] on button "Task setup" at bounding box center [425, 35] width 145 height 13
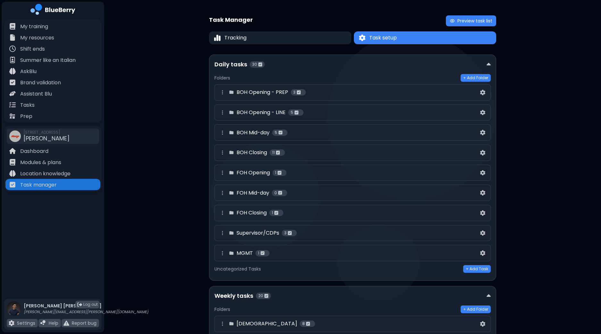
click at [544, 171] on div "Task Manager Preview task list Tracking Task setup Task setup Daily tasks 30 Fo…" at bounding box center [352, 281] width 497 height 563
click at [487, 63] on img at bounding box center [489, 64] width 4 height 7
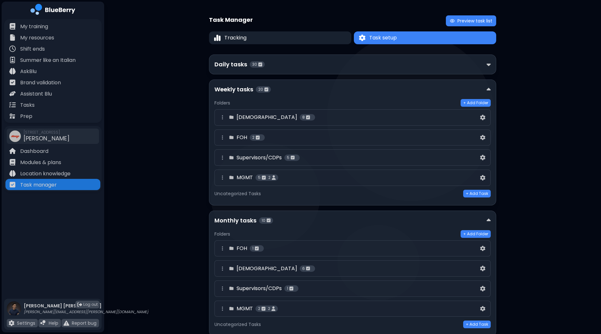
click at [487, 63] on img at bounding box center [489, 64] width 4 height 7
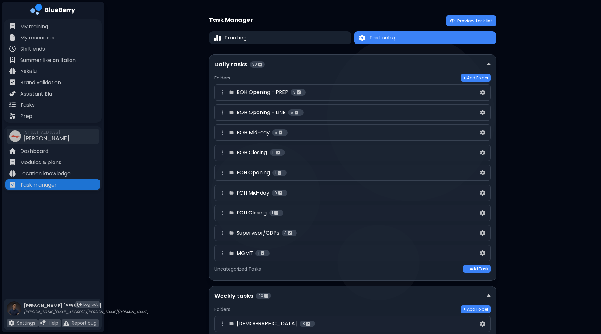
click at [403, 69] on div "Folders + Add Folder BOH Opening - PREP 3 BOH Opening - LINE 5 BOH Mid-day 5 BO…" at bounding box center [352, 172] width 276 height 206
click at [271, 35] on button "Tracking" at bounding box center [280, 37] width 143 height 13
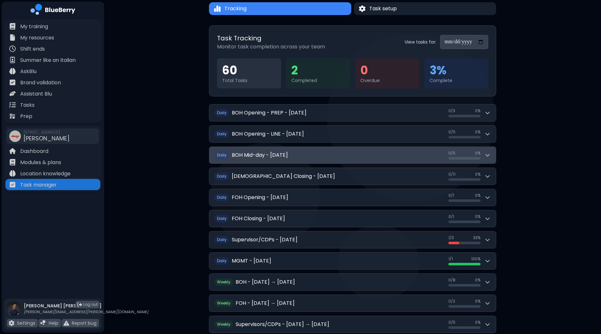
scroll to position [40, 0]
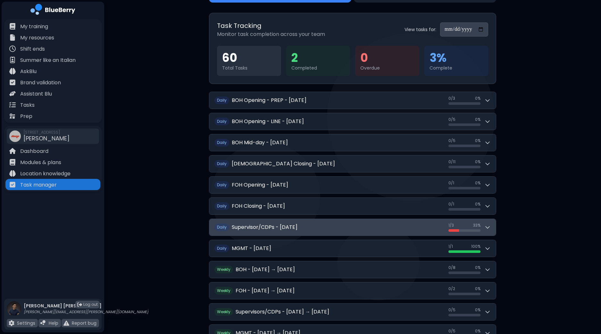
click at [489, 225] on icon at bounding box center [487, 227] width 6 height 6
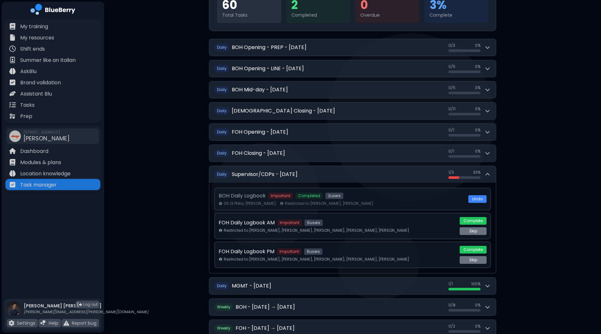
scroll to position [80, 0]
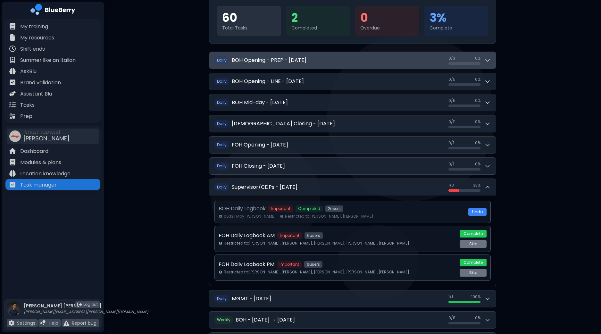
click at [489, 60] on icon at bounding box center [487, 60] width 6 height 6
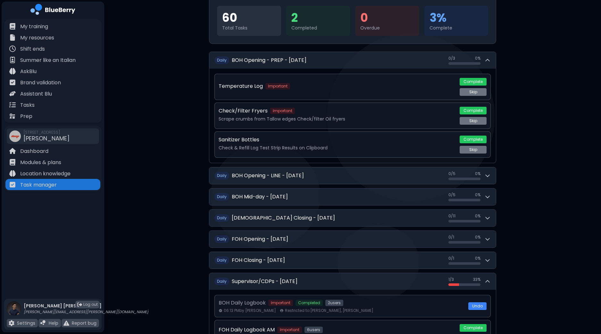
scroll to position [0, 0]
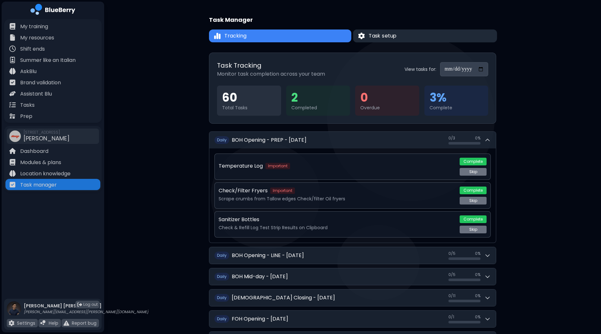
click at [393, 36] on span "Task setup" at bounding box center [383, 36] width 28 height 8
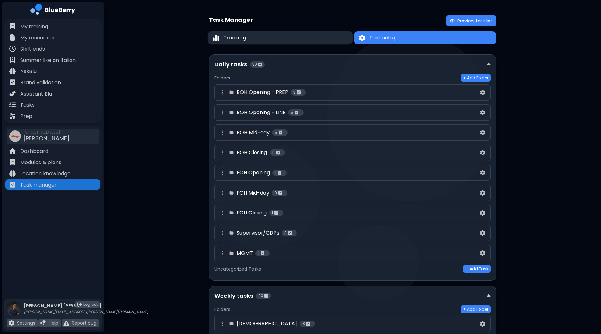
click at [307, 36] on button "Tracking" at bounding box center [280, 37] width 145 height 13
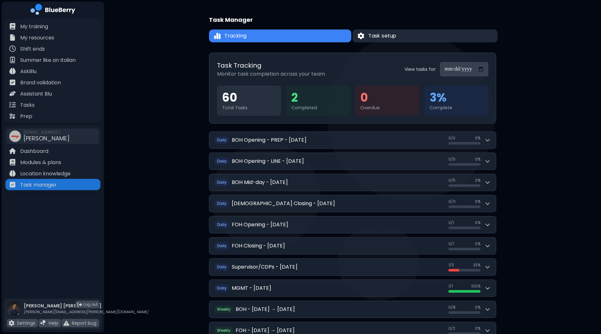
click at [396, 38] on button "Task setup" at bounding box center [425, 35] width 145 height 13
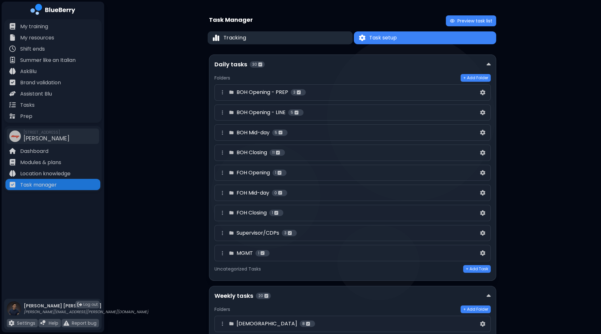
click at [295, 38] on button "Tracking" at bounding box center [280, 37] width 145 height 13
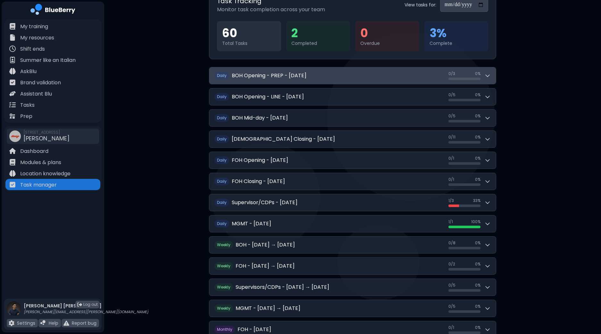
scroll to position [145, 0]
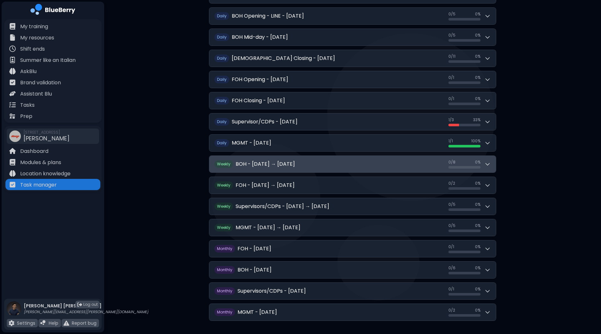
click at [491, 163] on button "Weekly BOH - [DATE] → [DATE] 0 / 8 0 / 8 0 %" at bounding box center [352, 164] width 287 height 17
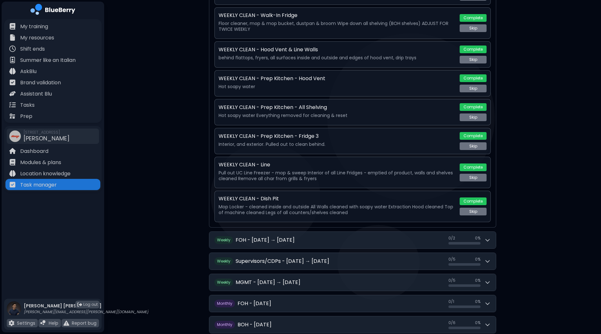
scroll to position [346, 0]
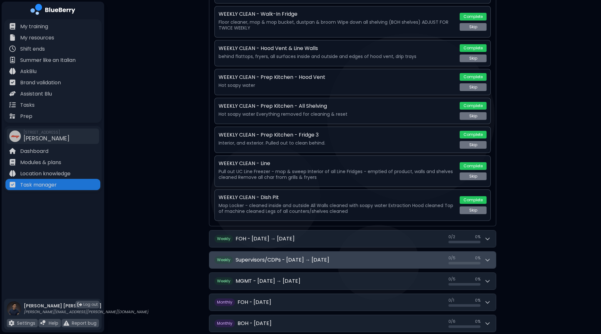
click at [490, 257] on icon at bounding box center [487, 260] width 6 height 6
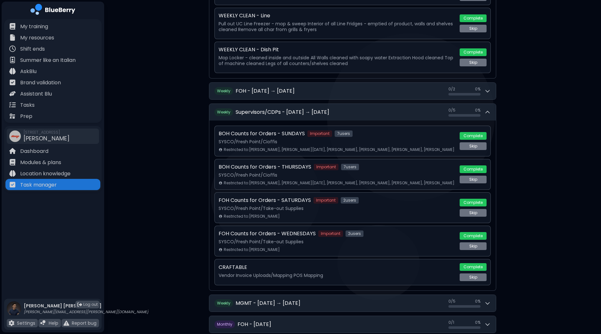
scroll to position [506, 0]
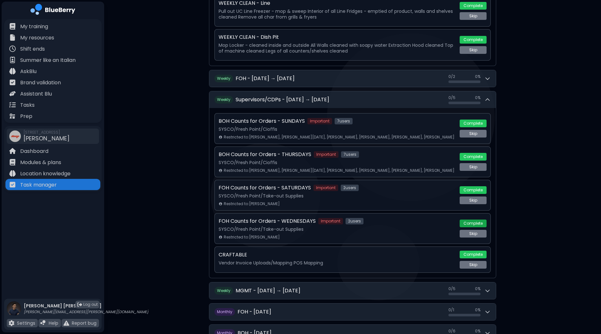
click at [471, 220] on button "Complete" at bounding box center [473, 224] width 27 height 8
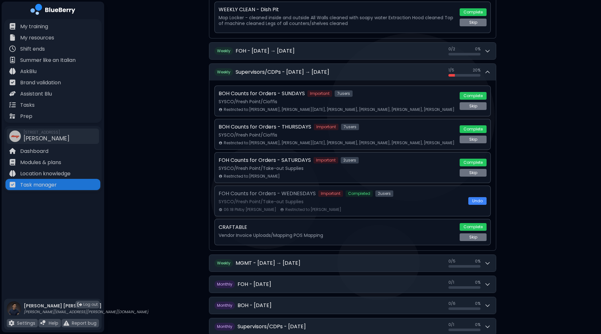
scroll to position [546, 0]
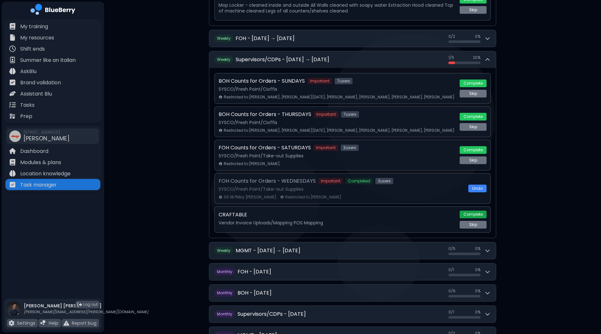
click at [477, 212] on button "Complete" at bounding box center [473, 215] width 27 height 8
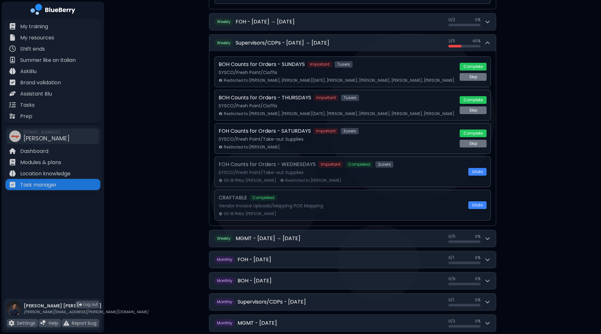
scroll to position [572, 0]
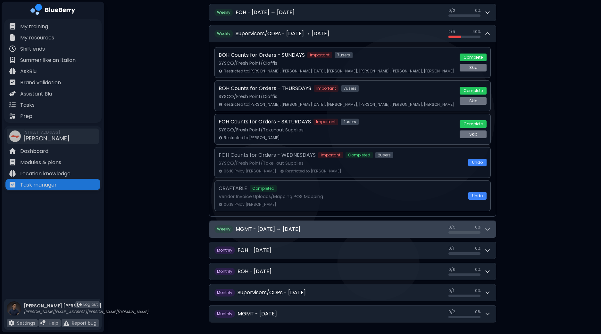
click at [484, 226] on icon at bounding box center [487, 229] width 6 height 6
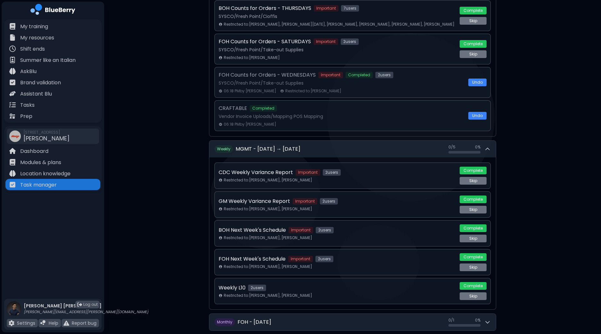
scroll to position [692, 0]
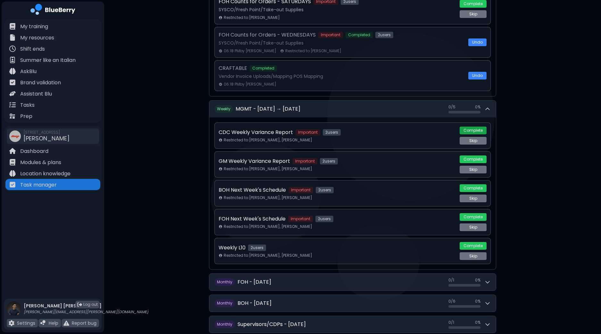
click at [476, 127] on button "Complete" at bounding box center [473, 131] width 27 height 8
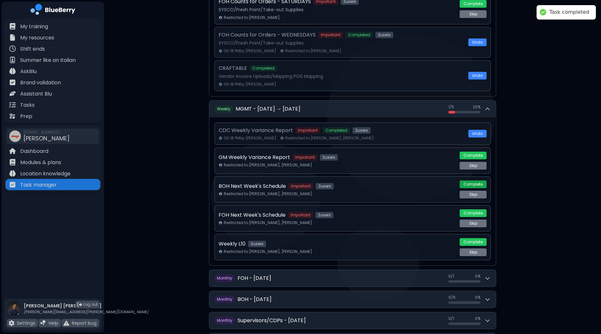
click at [476, 180] on button "Complete" at bounding box center [473, 184] width 27 height 8
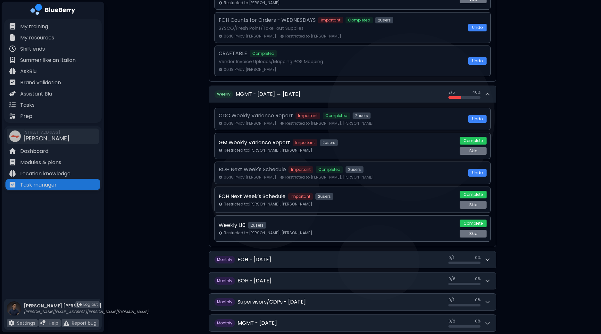
scroll to position [716, 0]
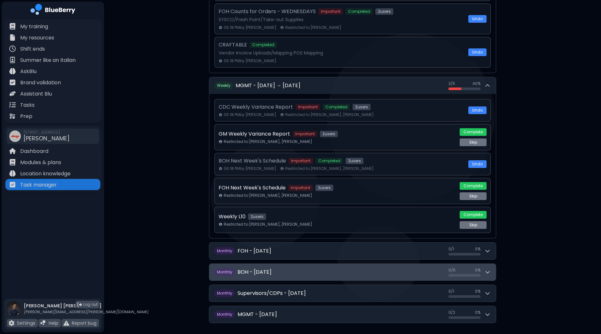
click at [489, 272] on icon at bounding box center [488, 273] width 4 height 2
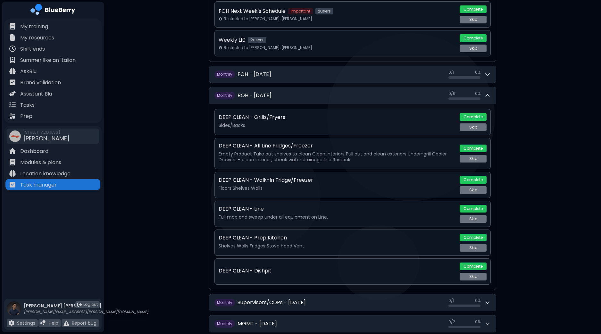
scroll to position [901, 0]
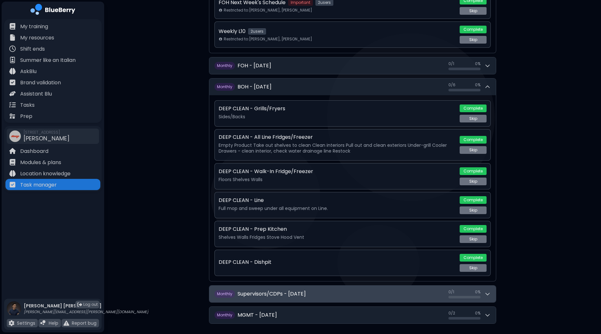
click at [487, 293] on icon at bounding box center [488, 294] width 4 height 2
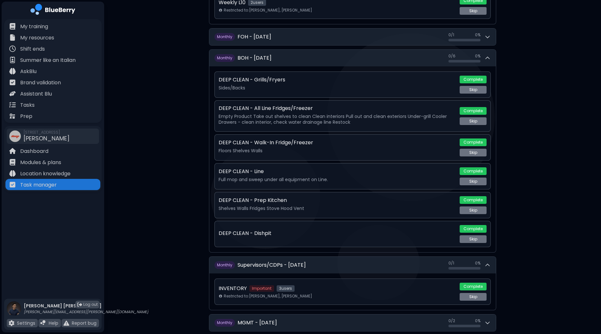
scroll to position [937, 0]
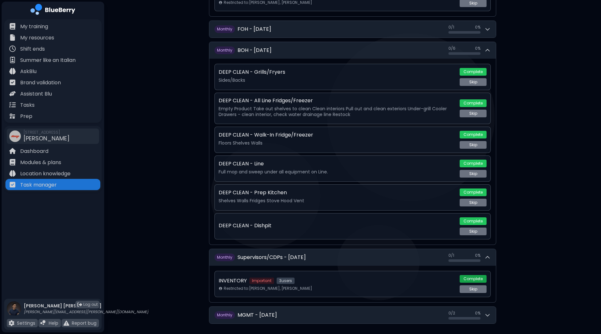
click at [476, 275] on button "Complete" at bounding box center [473, 279] width 27 height 8
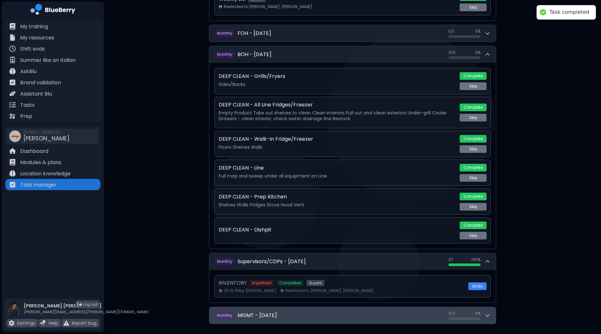
click at [489, 312] on icon at bounding box center [487, 315] width 6 height 6
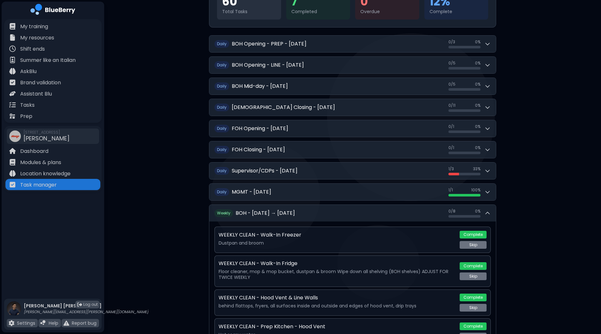
scroll to position [77, 0]
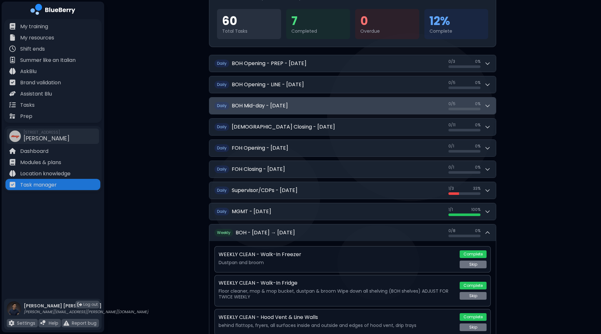
click at [488, 105] on icon at bounding box center [487, 106] width 6 height 6
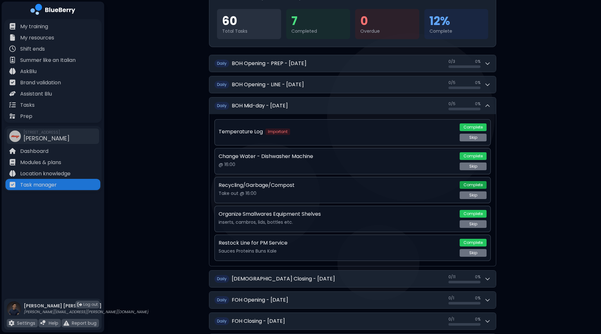
click at [472, 185] on button "Complete" at bounding box center [473, 185] width 27 height 8
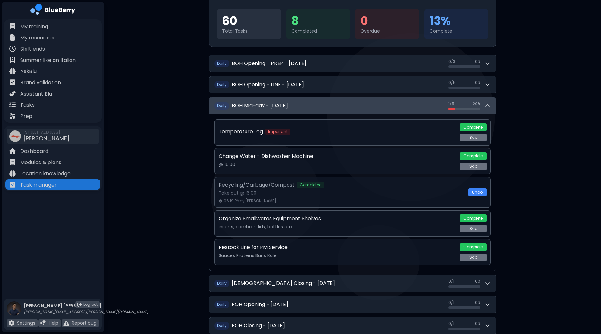
click at [487, 104] on icon at bounding box center [487, 106] width 6 height 6
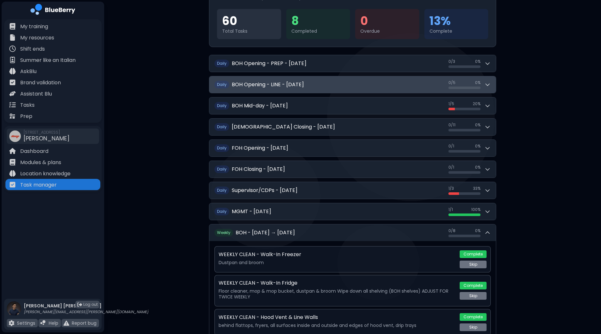
click at [490, 83] on icon at bounding box center [487, 84] width 6 height 6
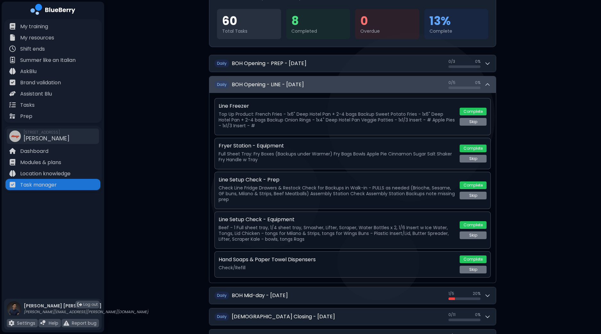
click at [490, 83] on icon at bounding box center [487, 84] width 6 height 6
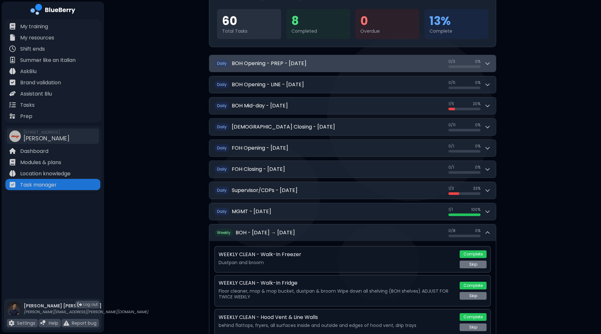
click at [490, 66] on icon at bounding box center [487, 63] width 6 height 6
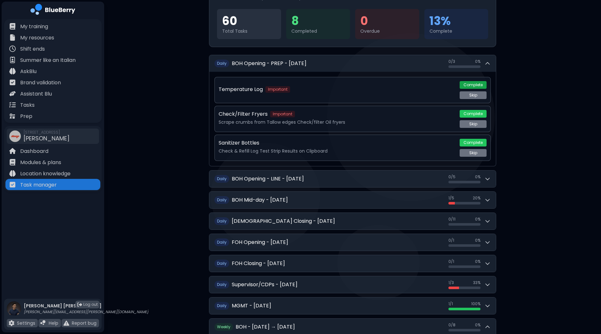
click at [473, 84] on button "Complete" at bounding box center [473, 85] width 27 height 8
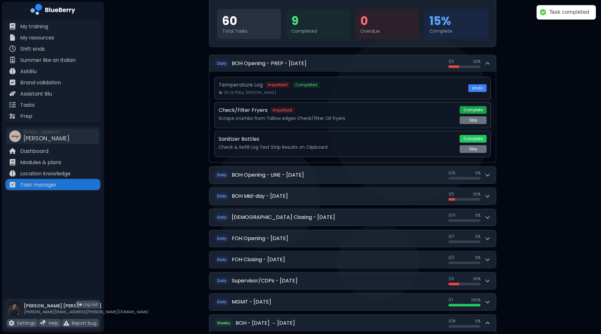
click at [473, 107] on button "Complete" at bounding box center [473, 110] width 27 height 8
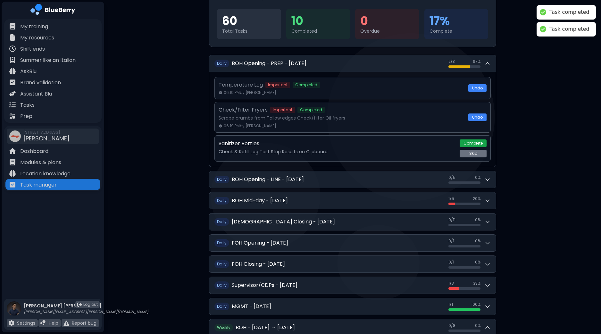
click at [476, 142] on button "Complete" at bounding box center [473, 143] width 27 height 8
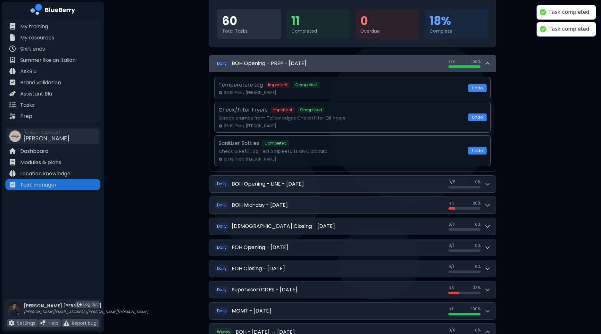
click at [487, 63] on icon at bounding box center [487, 63] width 6 height 6
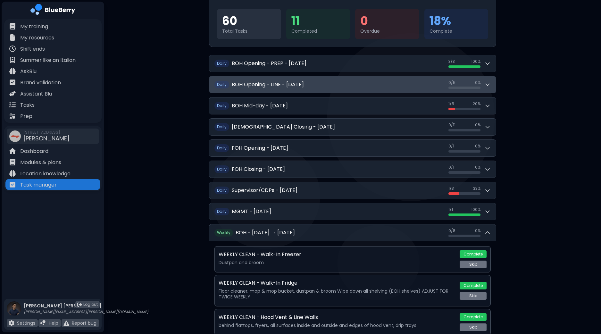
click at [490, 85] on icon at bounding box center [487, 84] width 6 height 6
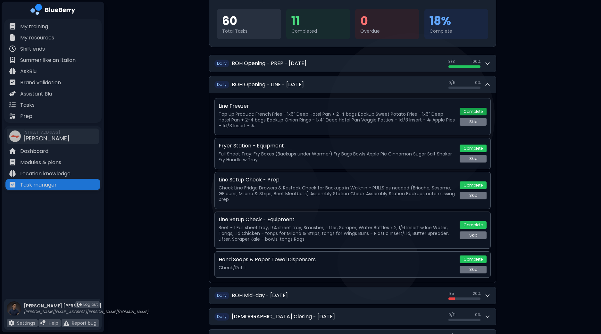
click at [475, 110] on button "Complete" at bounding box center [473, 112] width 27 height 8
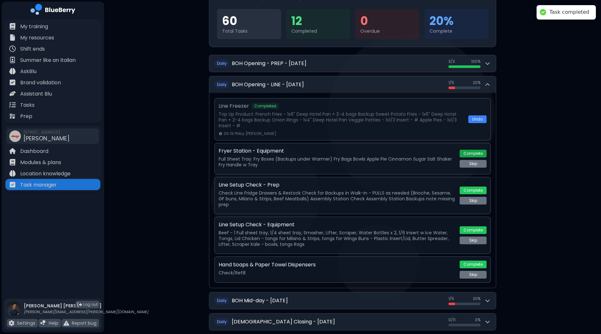
click at [470, 153] on button "Complete" at bounding box center [473, 154] width 27 height 8
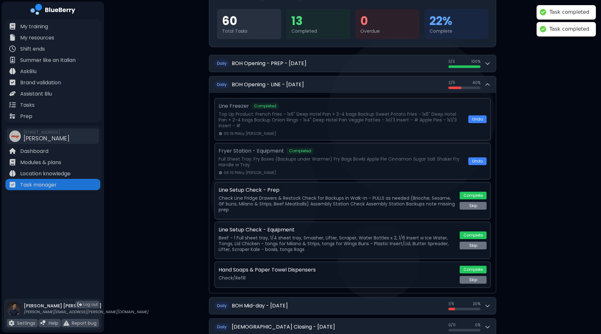
click at [470, 193] on button "Complete" at bounding box center [473, 196] width 27 height 8
click at [473, 233] on button "Complete" at bounding box center [473, 235] width 27 height 8
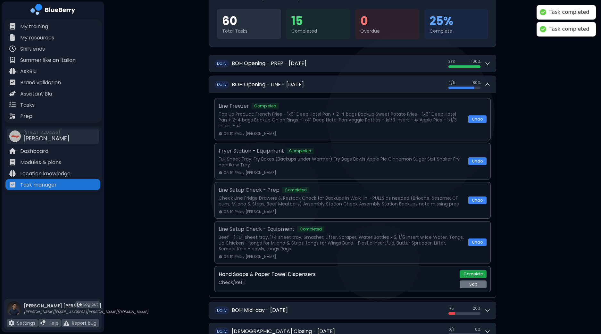
click at [478, 272] on button "Complete" at bounding box center [473, 274] width 27 height 8
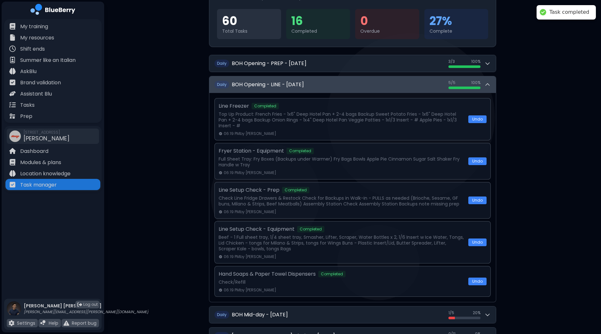
click at [485, 82] on icon at bounding box center [487, 84] width 6 height 6
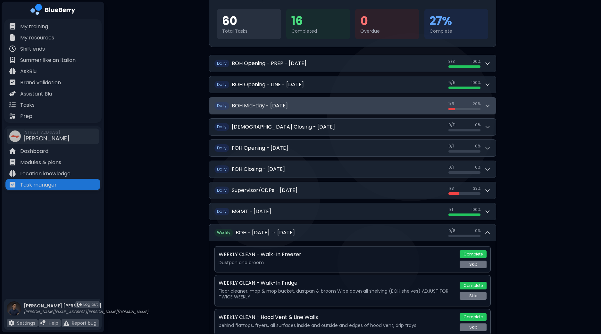
click at [482, 107] on div "1 / 5 1 / 5 20 %" at bounding box center [469, 105] width 42 height 9
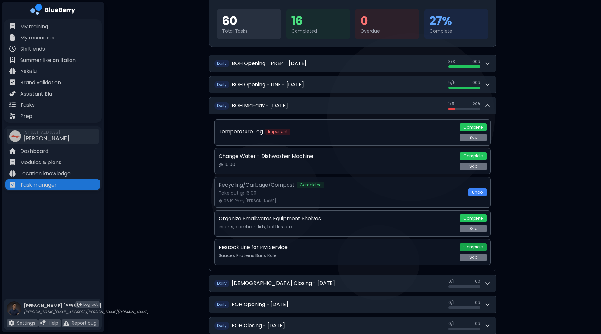
click at [474, 248] on button "Complete" at bounding box center [473, 247] width 27 height 8
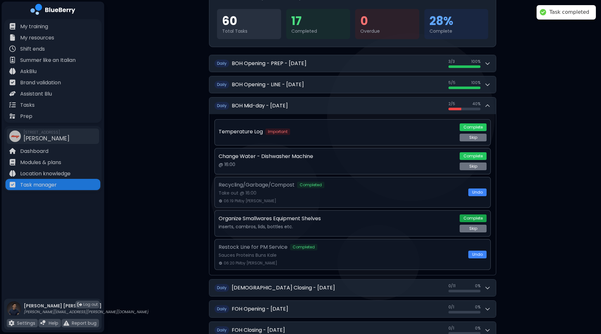
click at [471, 217] on button "Complete" at bounding box center [473, 218] width 27 height 8
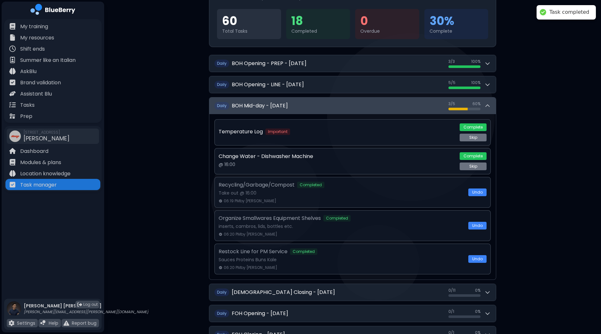
click at [490, 105] on icon at bounding box center [487, 106] width 6 height 6
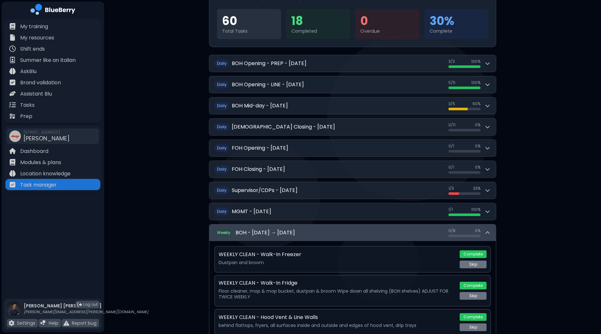
click at [488, 230] on icon at bounding box center [487, 233] width 6 height 6
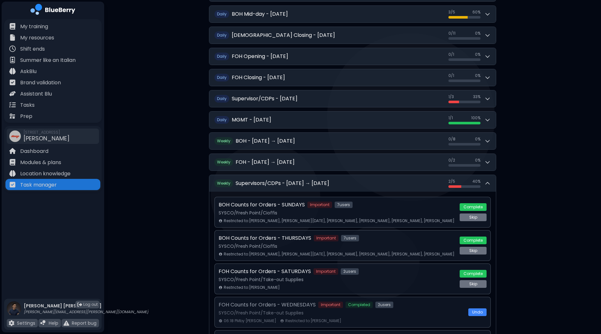
scroll to position [157, 0]
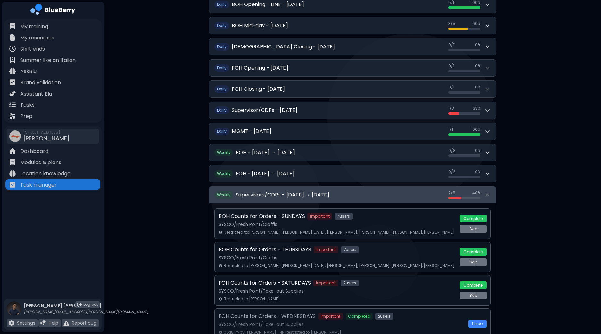
click at [491, 196] on button "Weekly Supervisors/CDPs - [DATE] → [DATE] 2 / 5 2 / 5 40 %" at bounding box center [352, 195] width 287 height 17
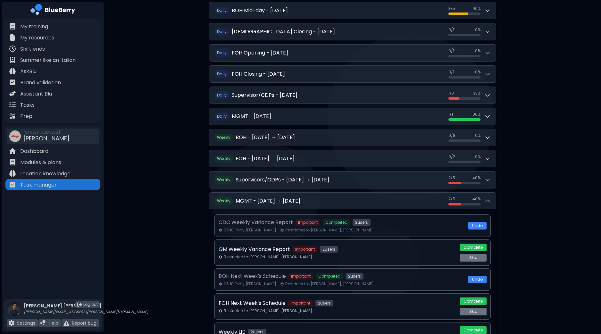
scroll to position [317, 0]
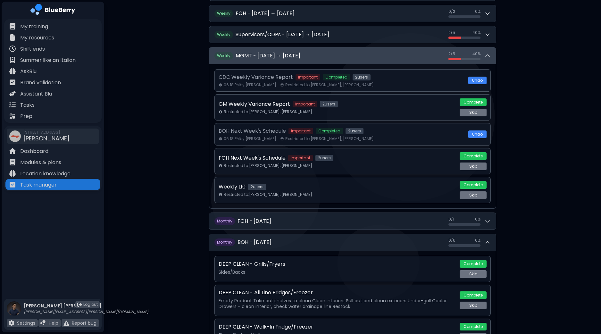
click at [487, 56] on icon at bounding box center [487, 56] width 6 height 6
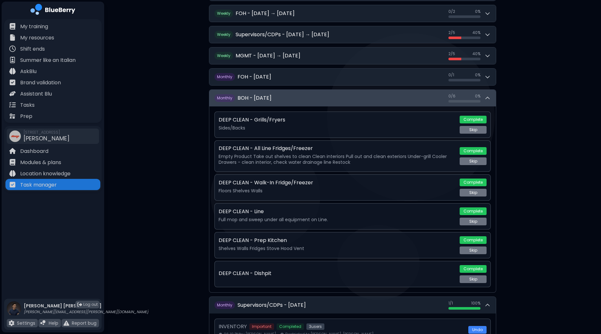
click at [488, 97] on icon at bounding box center [488, 98] width 4 height 2
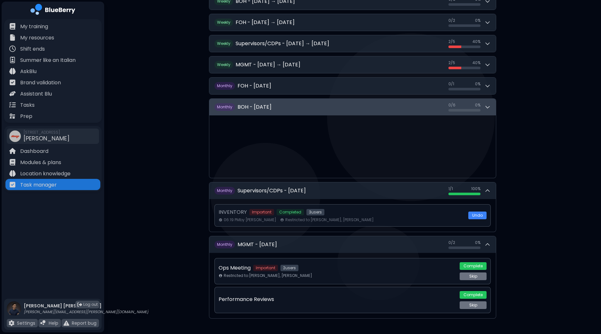
scroll to position [243, 0]
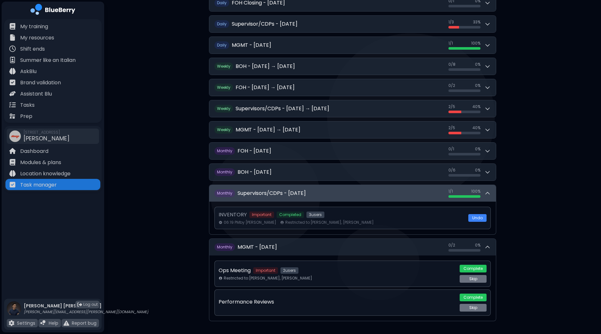
click at [488, 193] on icon at bounding box center [487, 193] width 6 height 6
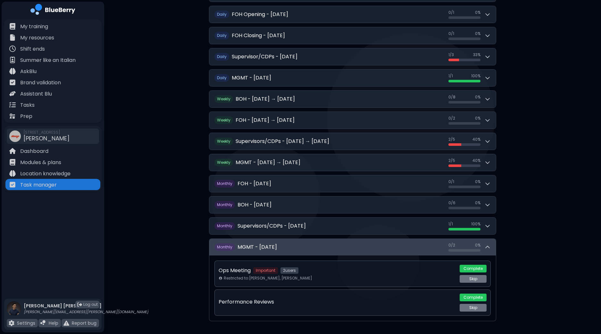
click at [491, 246] on button "Monthly MGMT - [DATE] 0 / 2 0 / 2 0 %" at bounding box center [352, 247] width 287 height 17
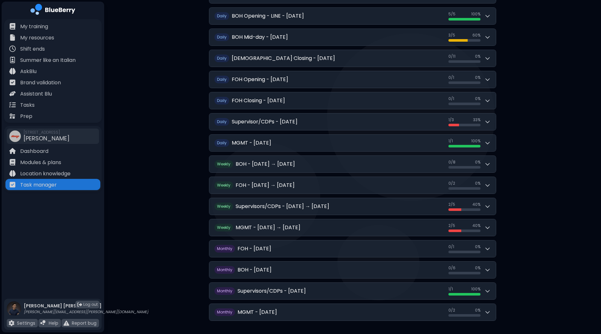
scroll to position [0, 0]
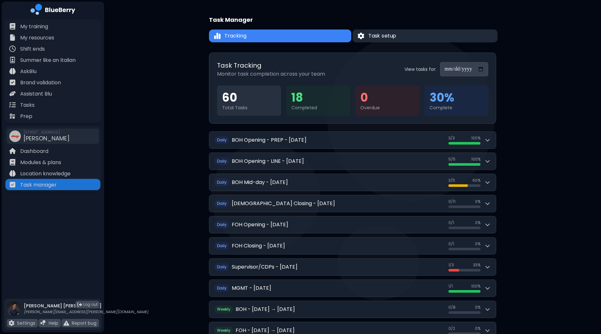
click at [394, 40] on button "Task setup" at bounding box center [425, 35] width 145 height 13
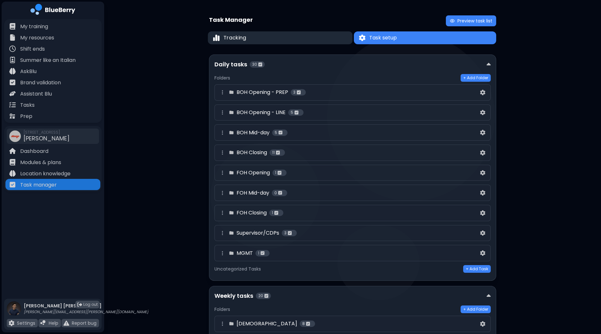
click at [278, 36] on button "Tracking" at bounding box center [280, 37] width 145 height 13
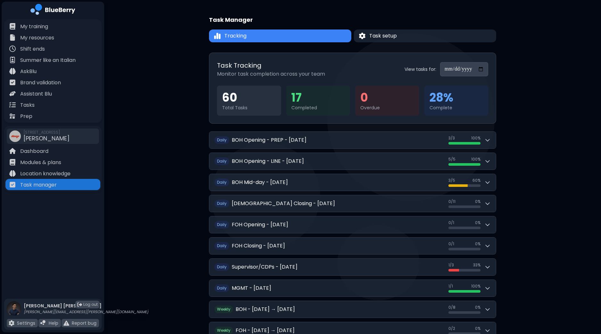
click at [186, 302] on div "**********" at bounding box center [352, 240] width 497 height 481
click at [39, 106] on div "Tasks" at bounding box center [52, 104] width 95 height 11
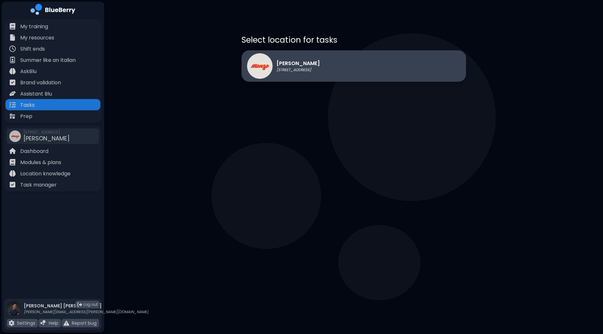
click at [299, 54] on div "[PERSON_NAME] [STREET_ADDRESS]" at bounding box center [283, 66] width 73 height 26
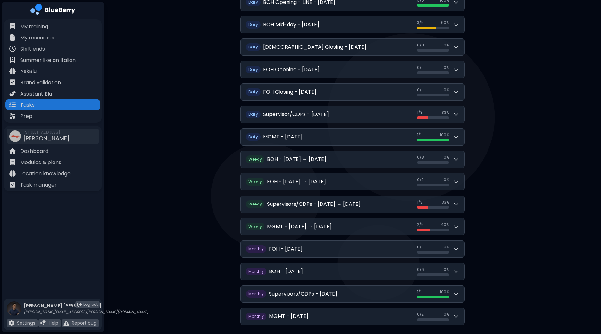
scroll to position [122, 0]
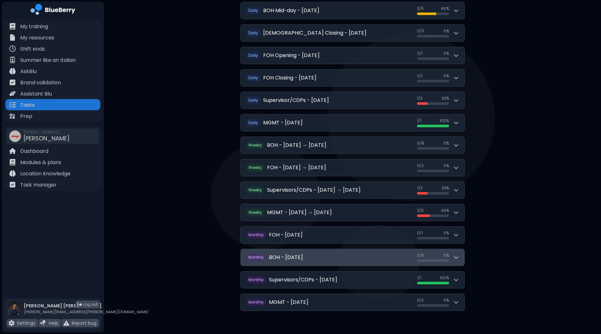
click at [460, 255] on button "Monthly BOH - [DATE] 0 / 6 0 / 6 0 %" at bounding box center [353, 257] width 224 height 17
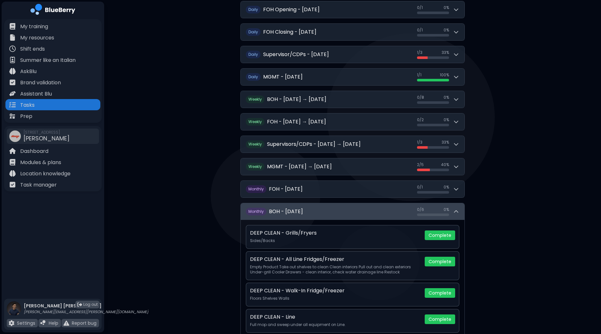
scroll to position [242, 0]
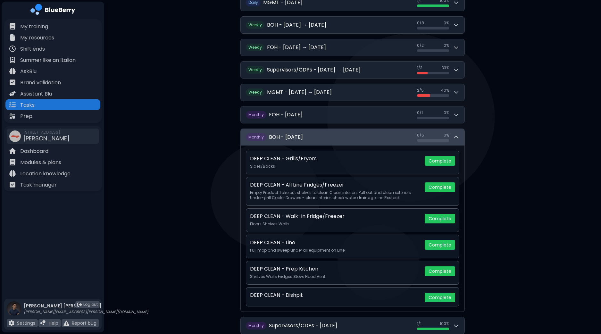
click at [458, 137] on icon at bounding box center [456, 137] width 6 height 6
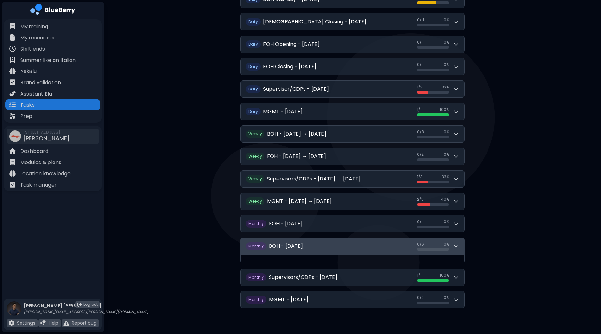
scroll to position [122, 0]
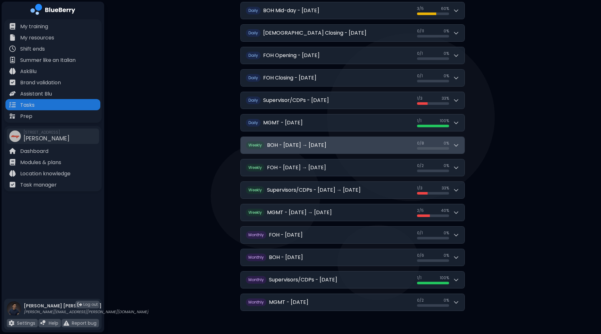
click at [456, 142] on icon at bounding box center [456, 145] width 6 height 6
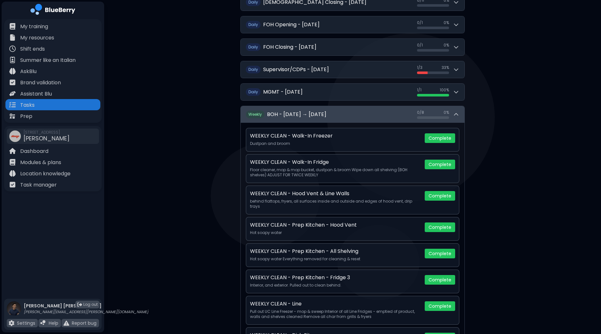
scroll to position [82, 0]
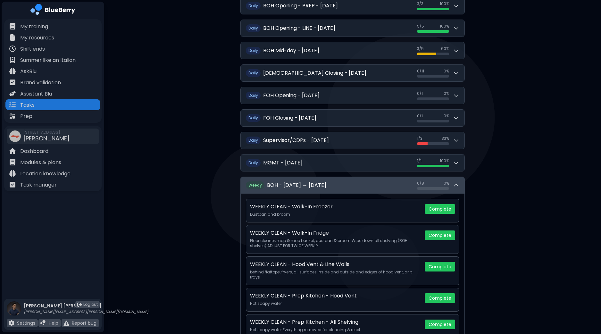
click at [455, 185] on icon at bounding box center [456, 185] width 6 height 6
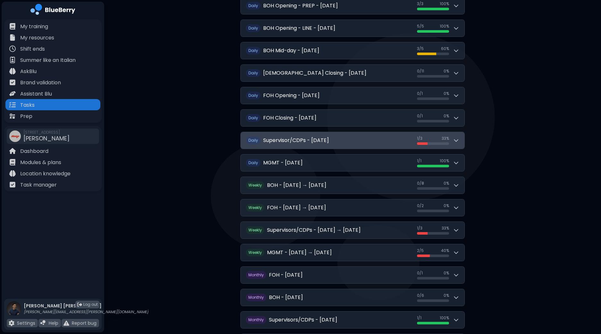
click at [456, 142] on icon at bounding box center [456, 140] width 6 height 6
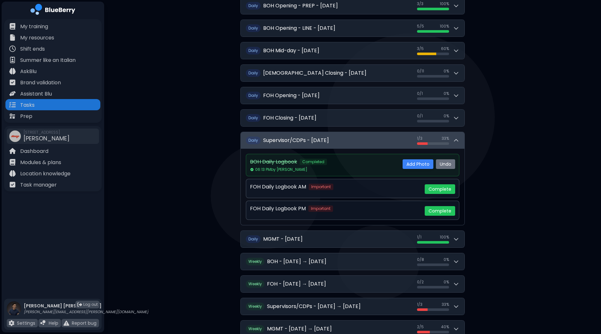
click at [456, 142] on icon at bounding box center [456, 140] width 6 height 6
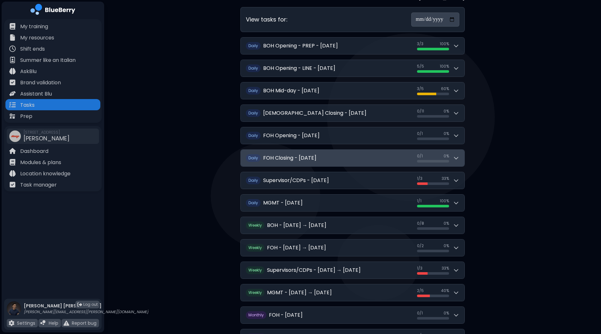
scroll to position [2, 0]
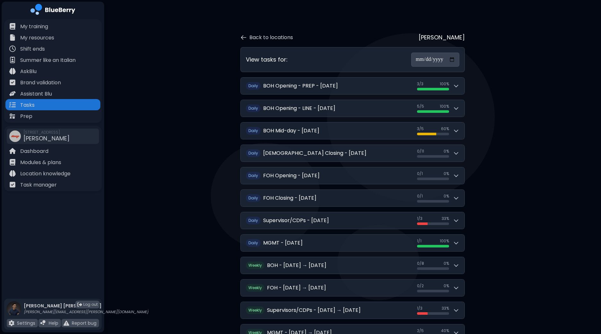
click at [508, 109] on div "**********" at bounding box center [352, 227] width 497 height 458
